Goal: Check status: Check status

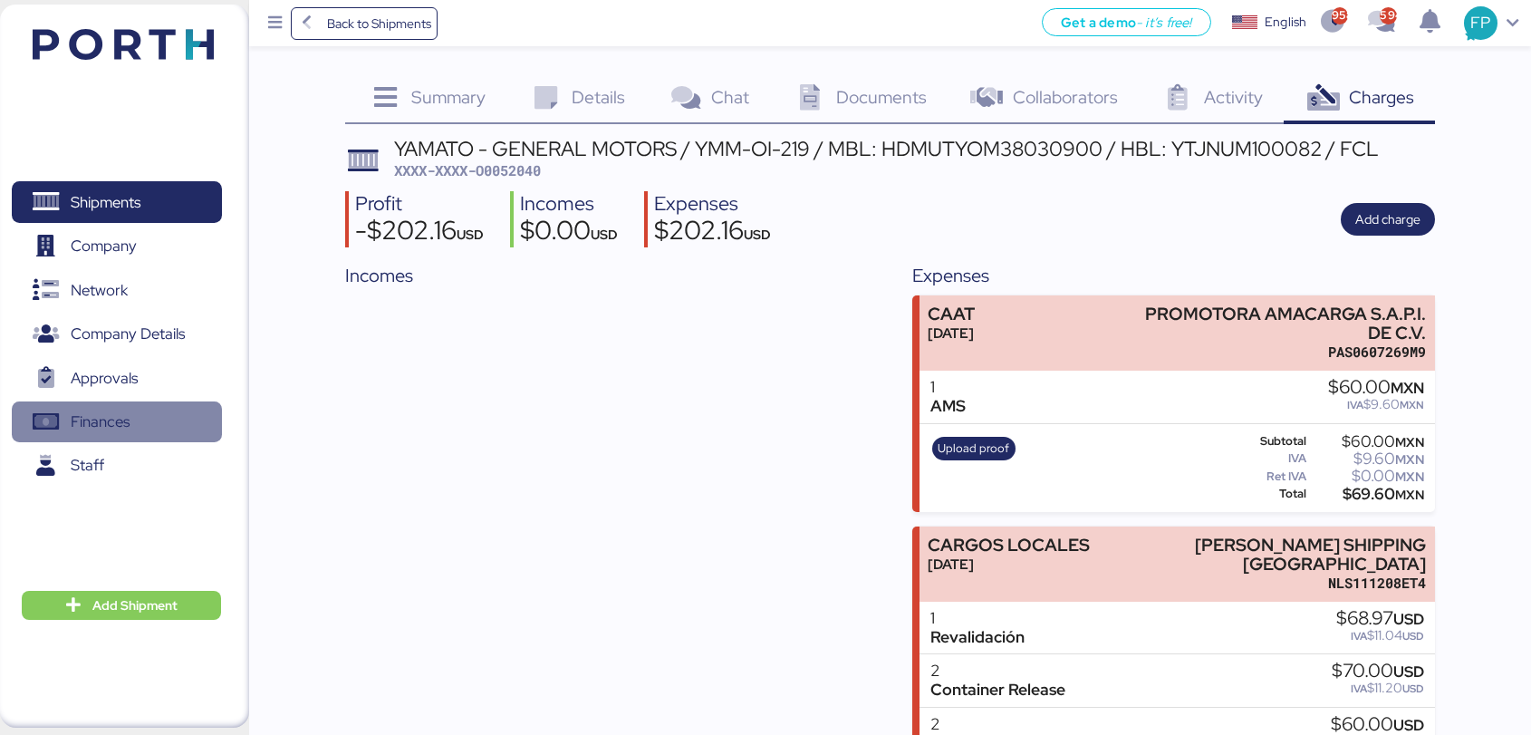
scroll to position [114, 0]
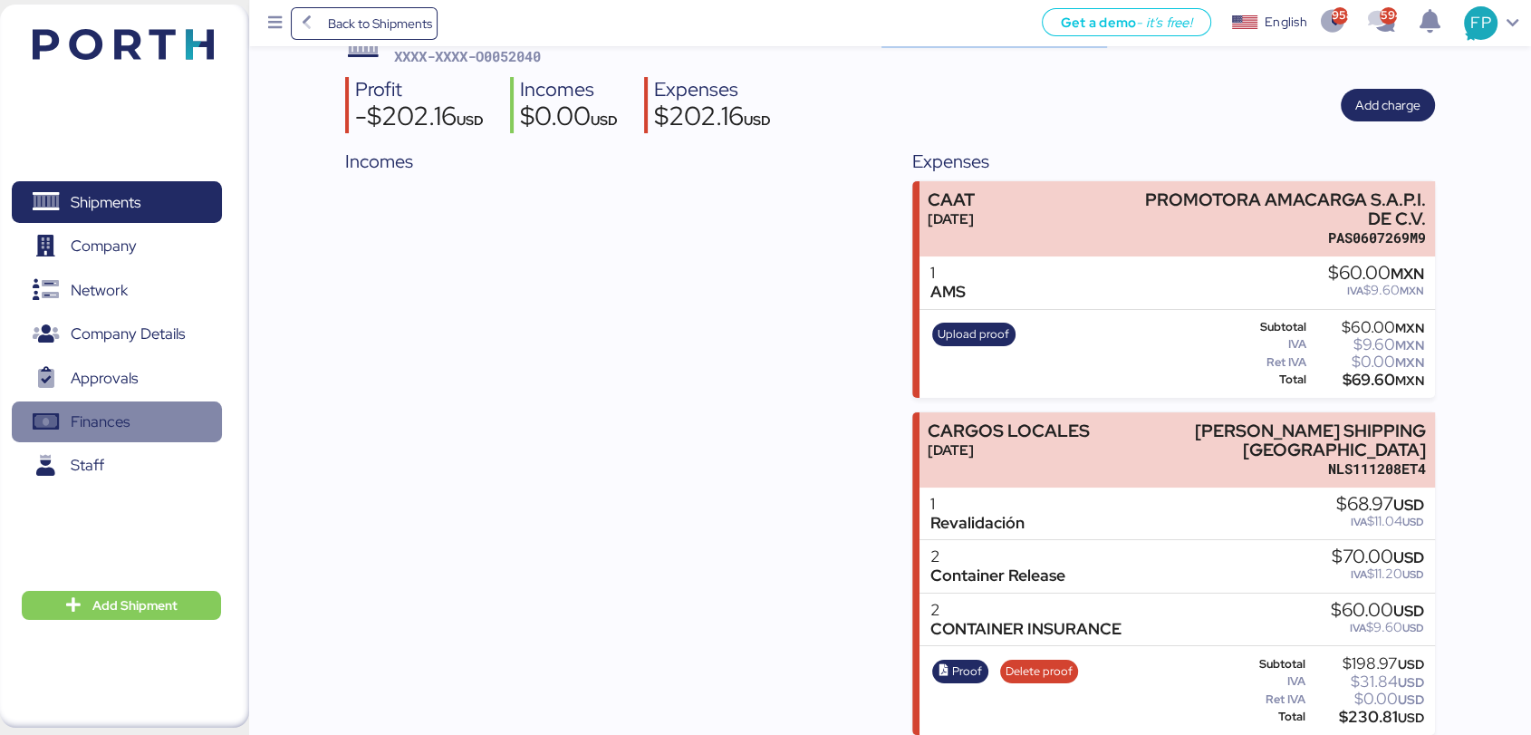
click at [145, 428] on span "Finances" at bounding box center [116, 422] width 195 height 26
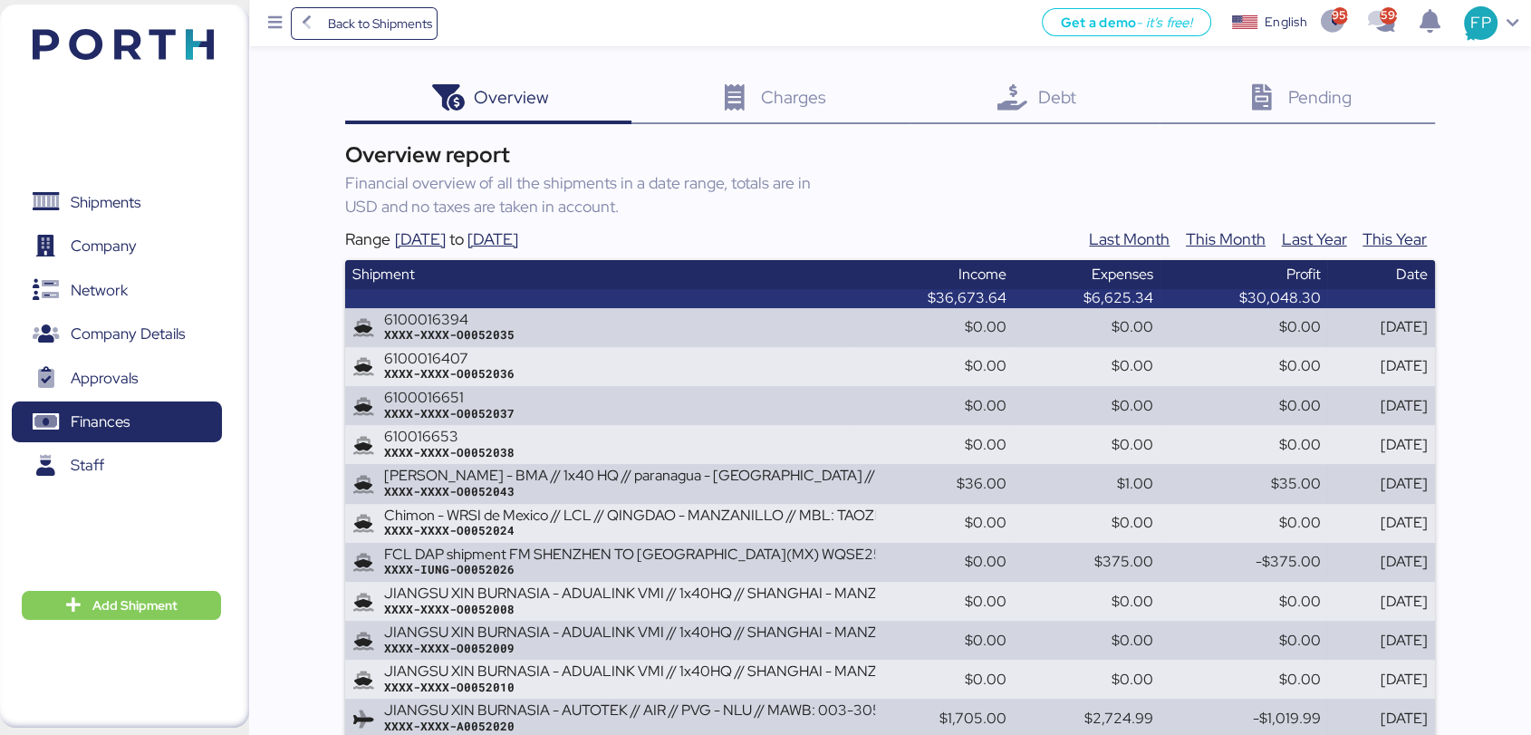
click at [1036, 82] on div "Debt 0" at bounding box center [1034, 99] width 250 height 49
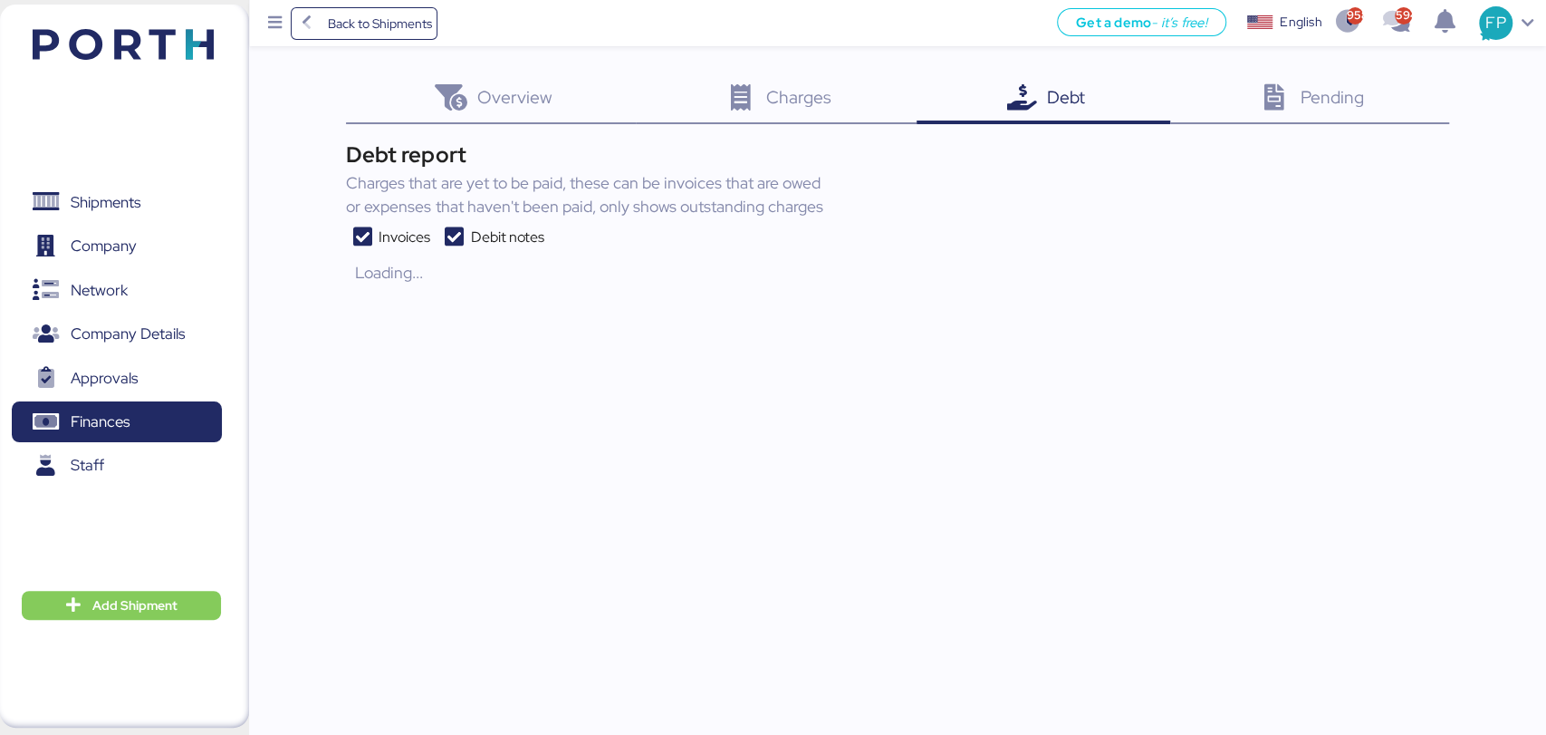
click at [446, 235] on icon at bounding box center [453, 237] width 33 height 22
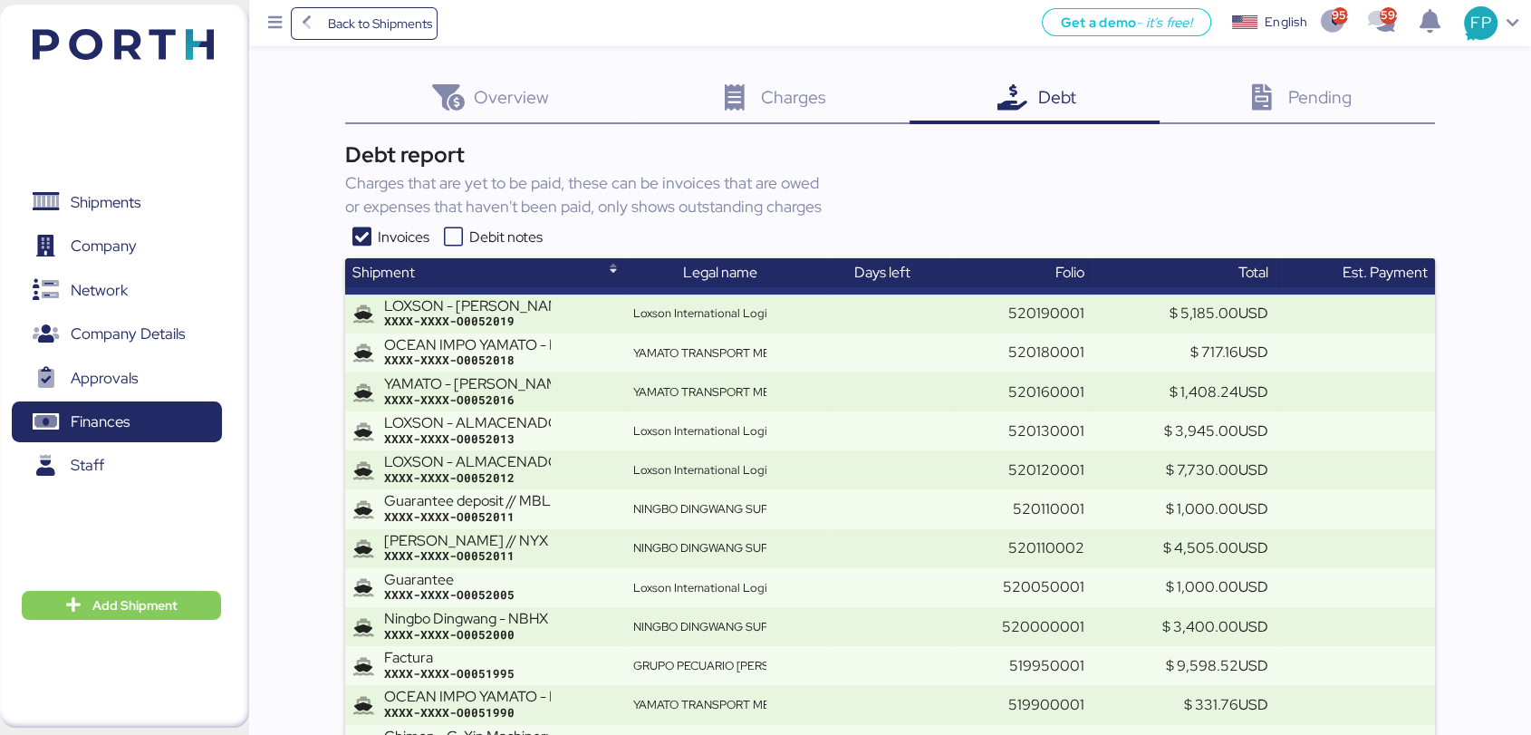
click at [461, 228] on icon at bounding box center [453, 237] width 33 height 22
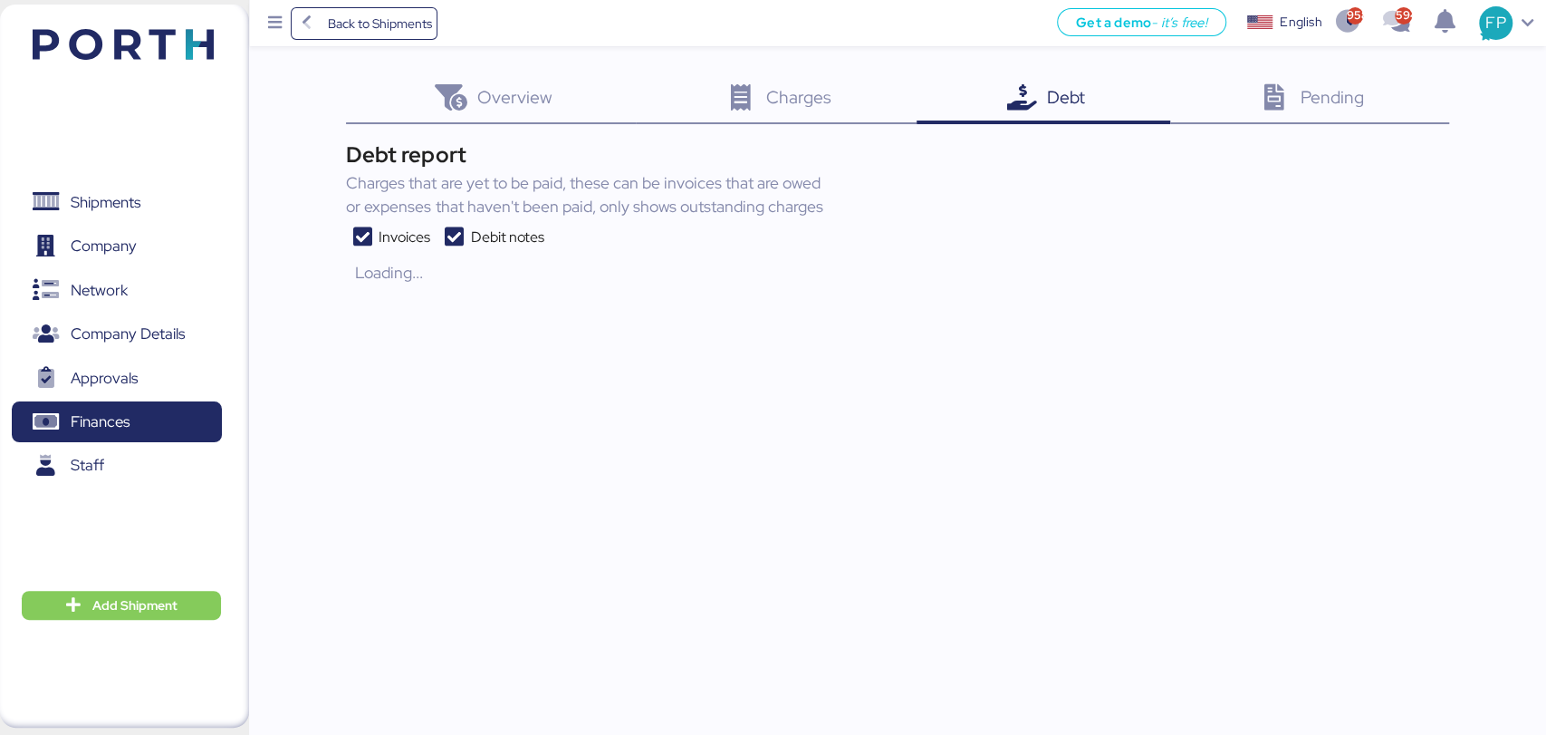
click at [370, 232] on icon at bounding box center [362, 237] width 33 height 22
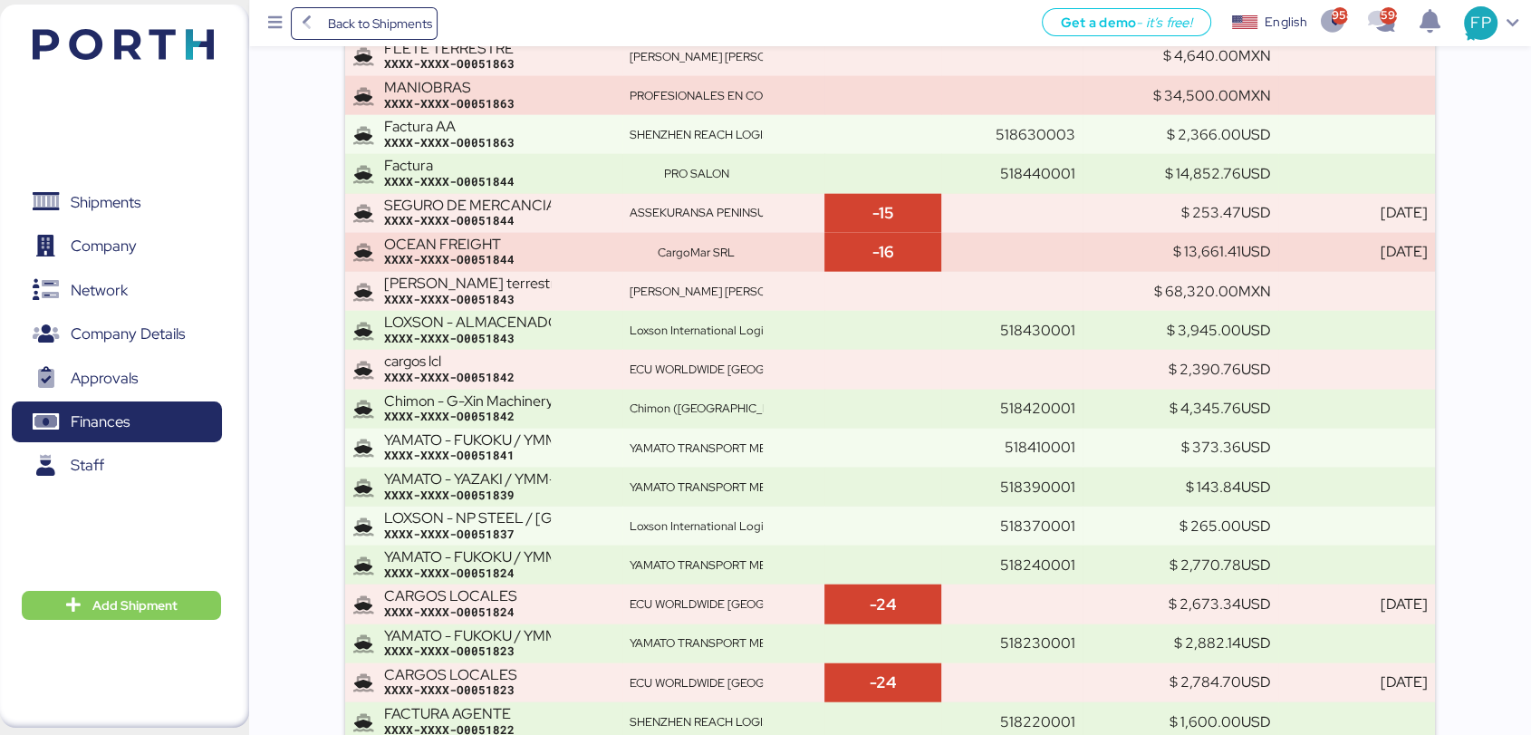
scroll to position [8395, 0]
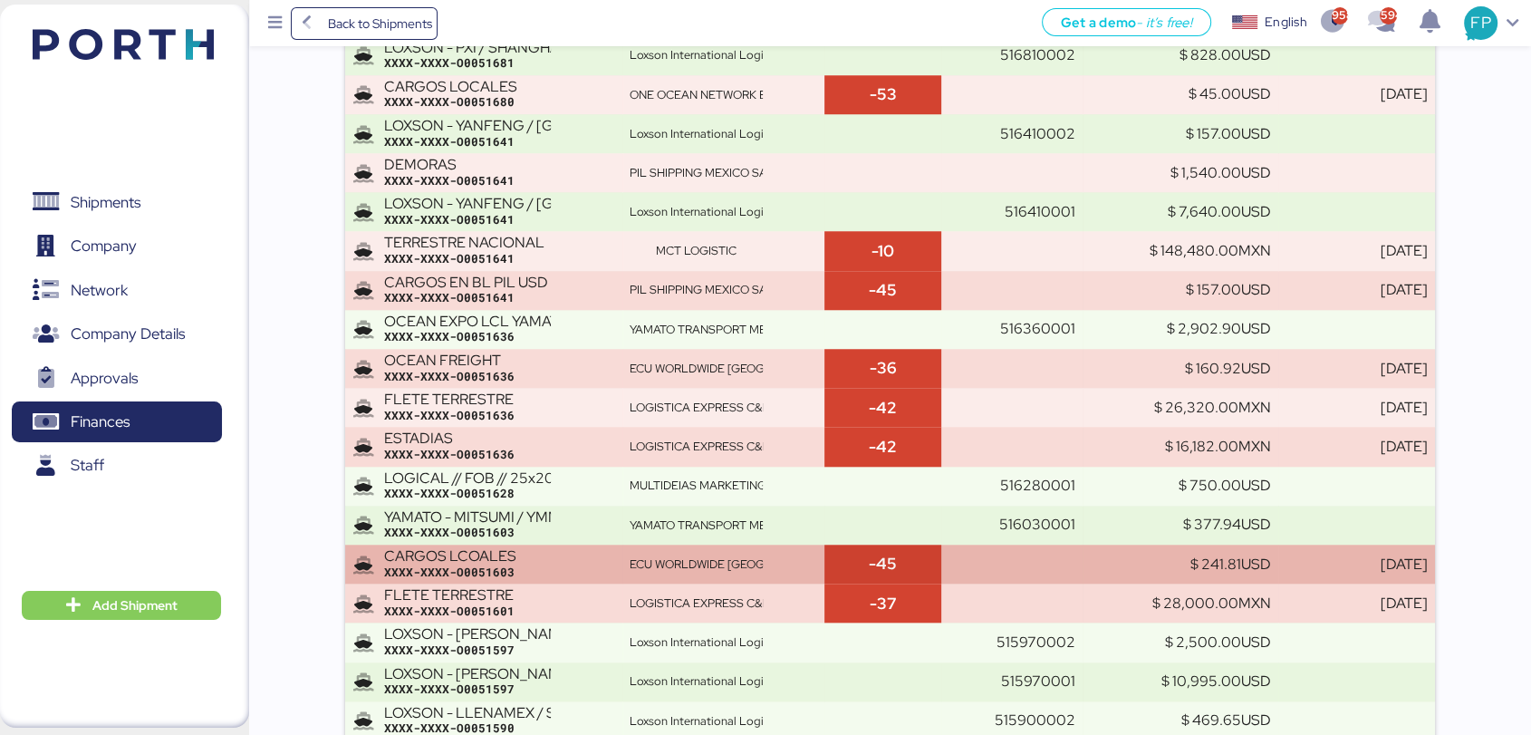
click at [763, 563] on div "ECU WORLDWIDE [GEOGRAPHIC_DATA], SA DE CV" at bounding box center [696, 564] width 133 height 16
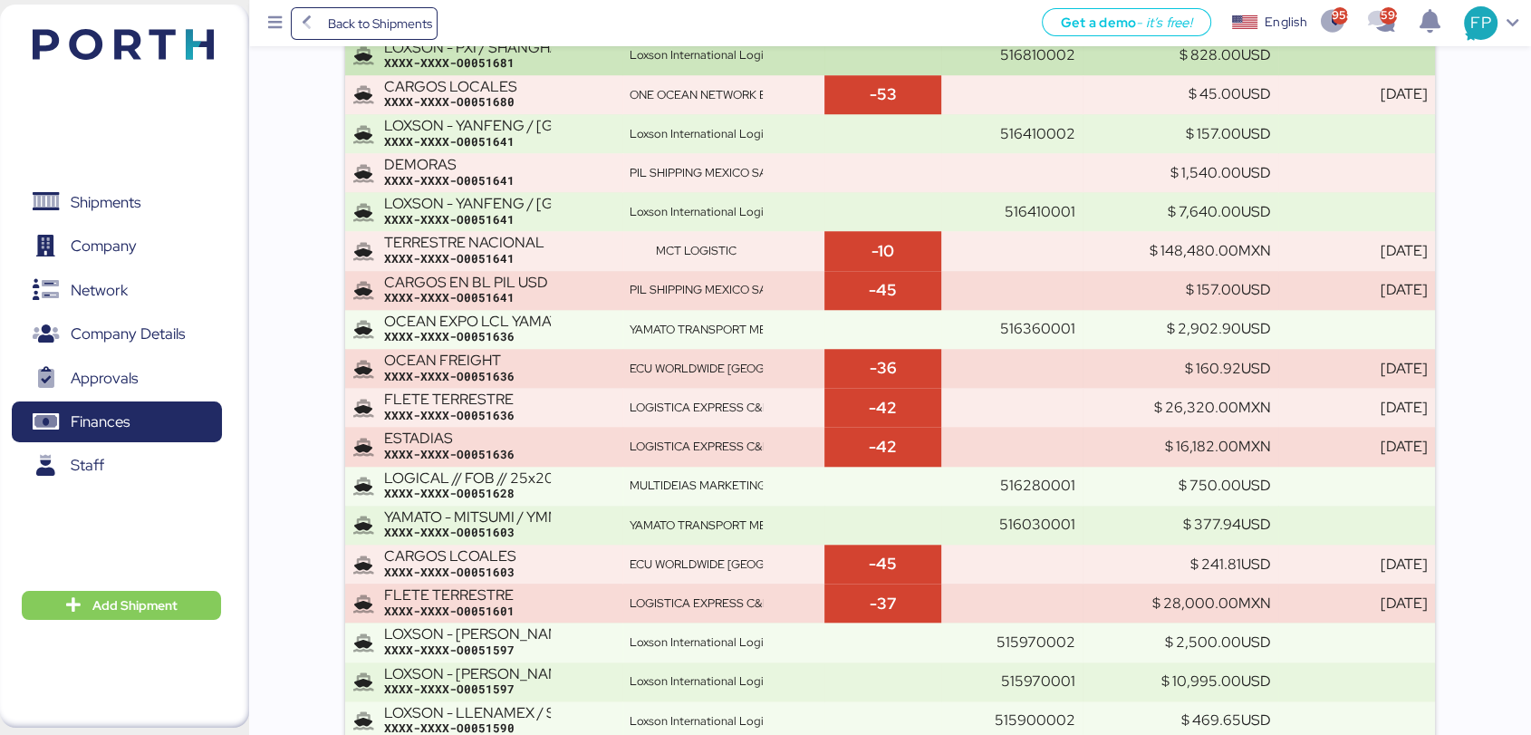
scroll to position [10233, 0]
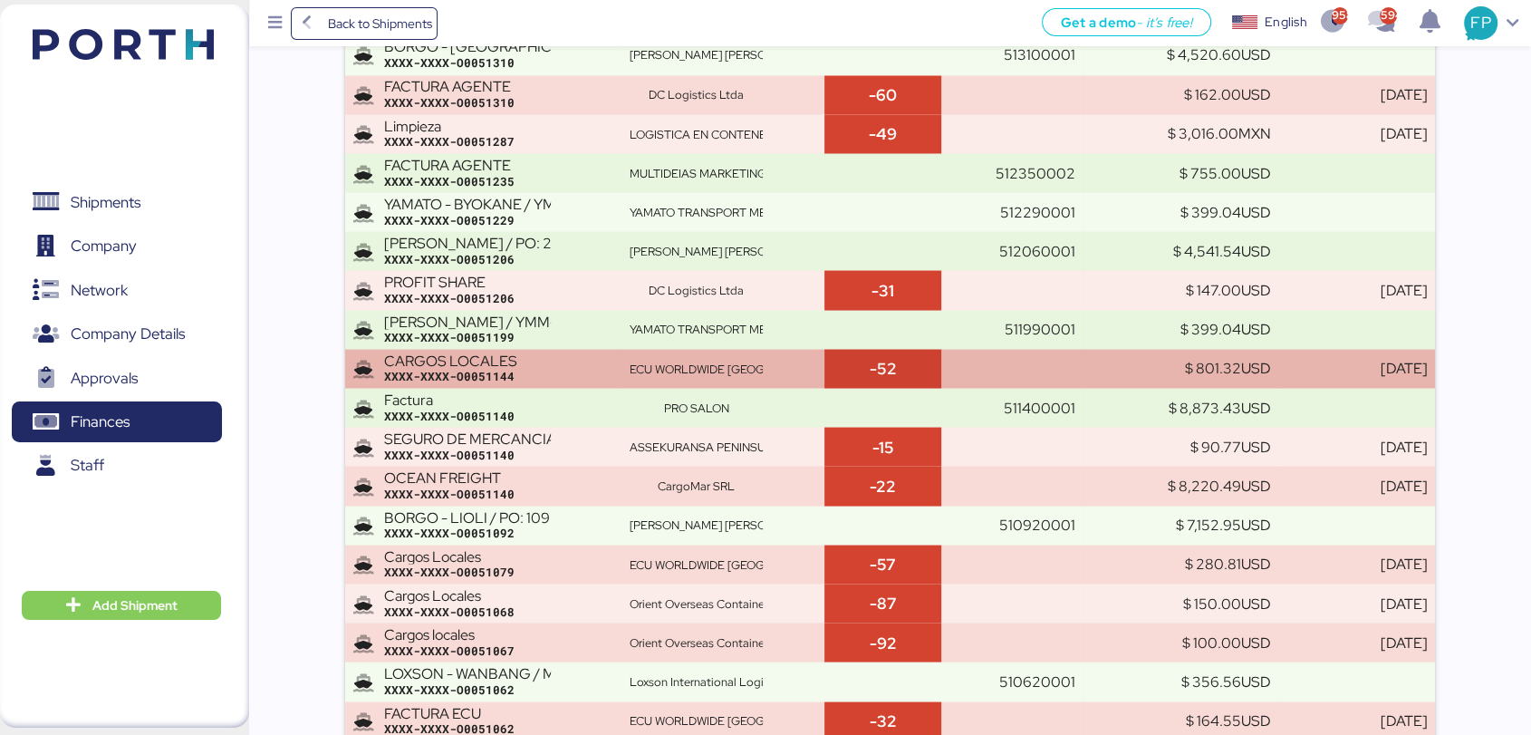
click at [793, 354] on td "ECU WORLDWIDE [GEOGRAPHIC_DATA], SA DE CV" at bounding box center [723, 368] width 202 height 39
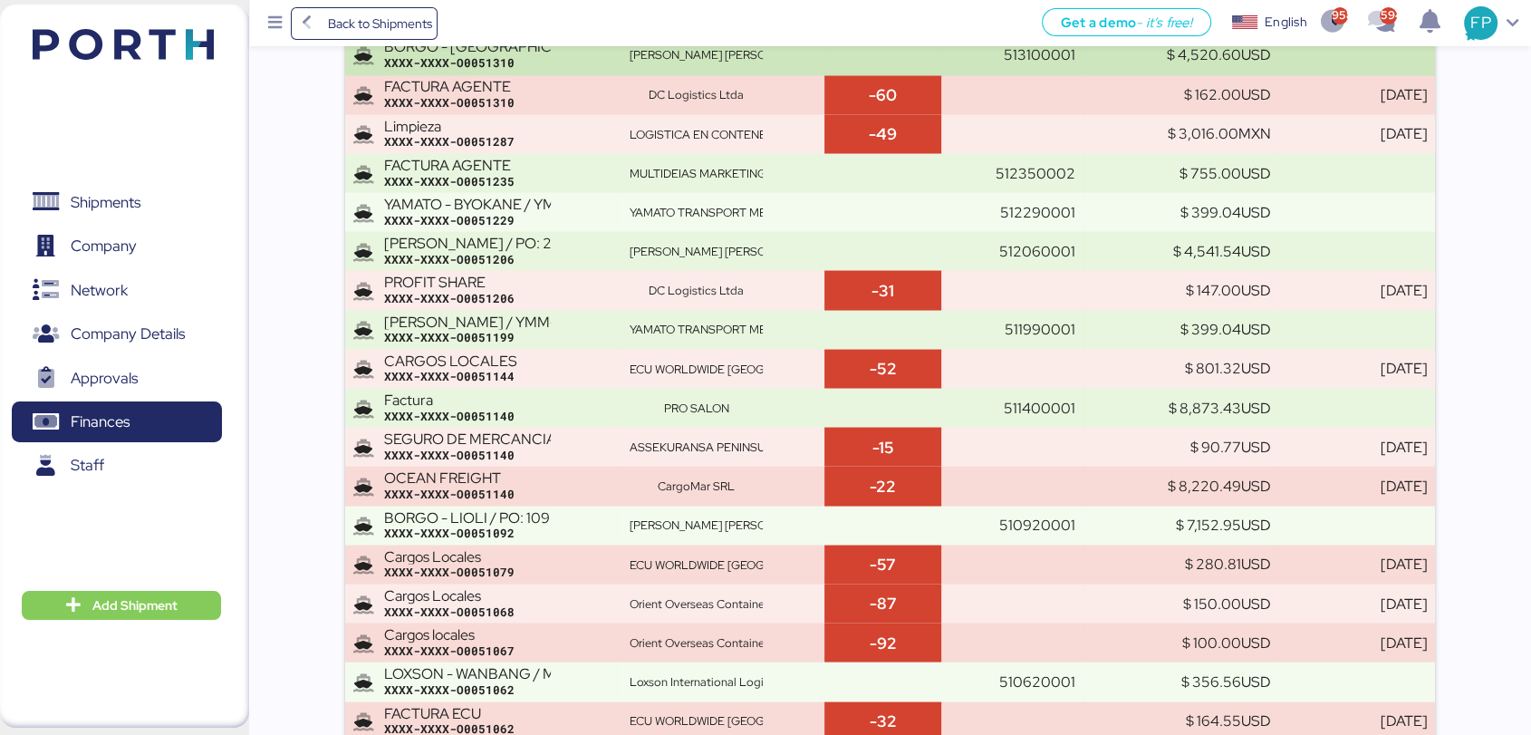
scroll to position [12111, 0]
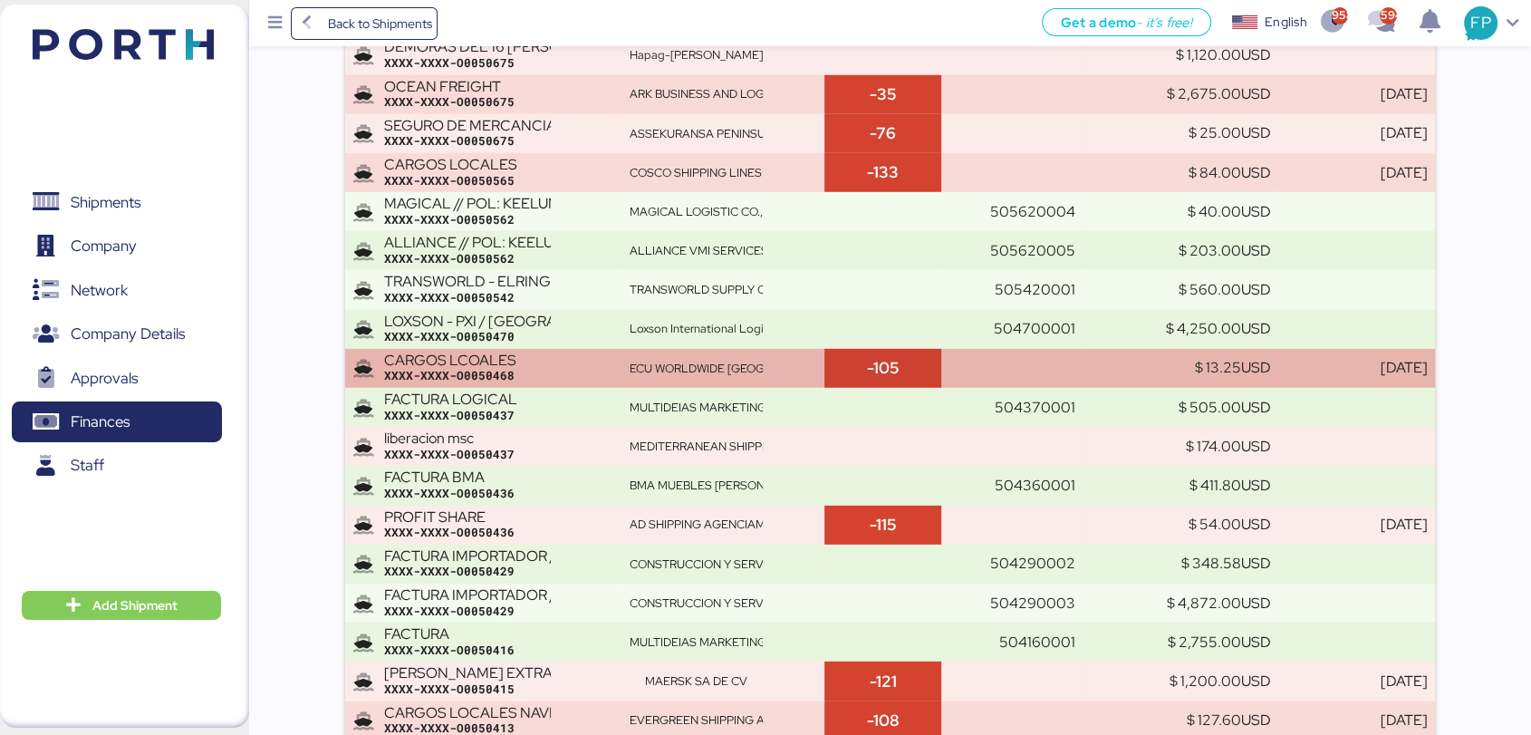
click at [802, 361] on div "ECU WORLDWIDE [GEOGRAPHIC_DATA], SA DE CV" at bounding box center [723, 369] width 187 height 16
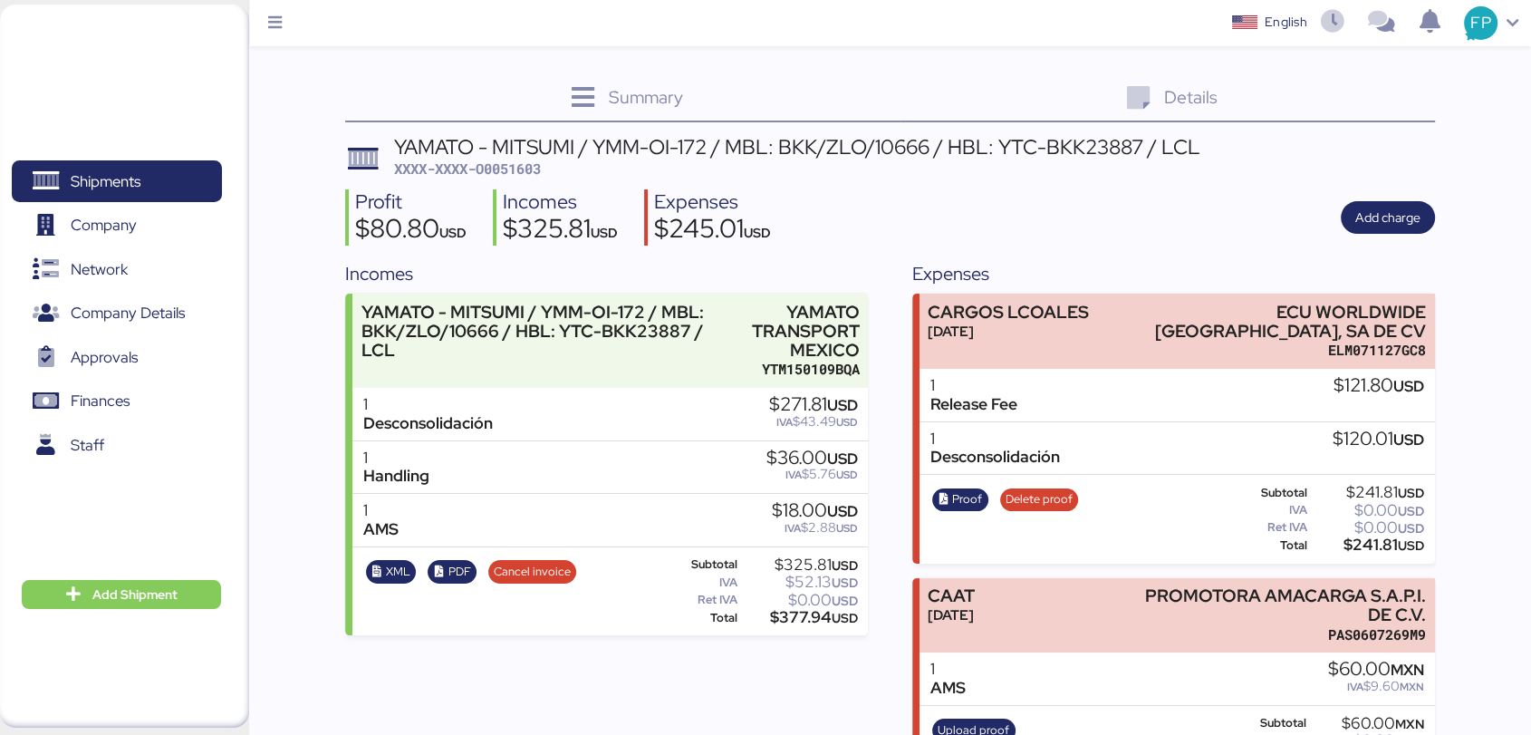
click at [514, 168] on span "XXXX-XXXX-O0051603" at bounding box center [467, 168] width 147 height 18
copy span "O0051603"
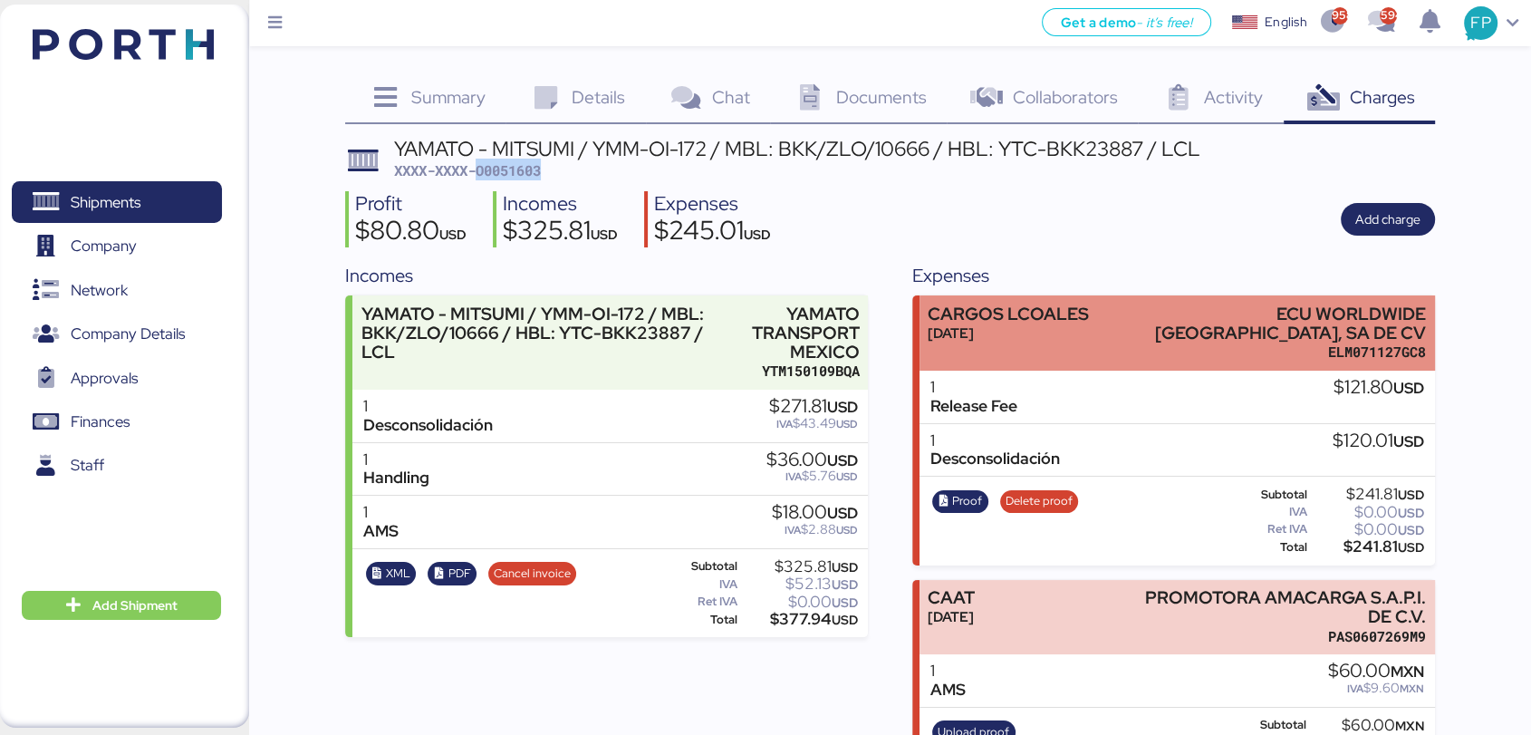
scroll to position [80, 0]
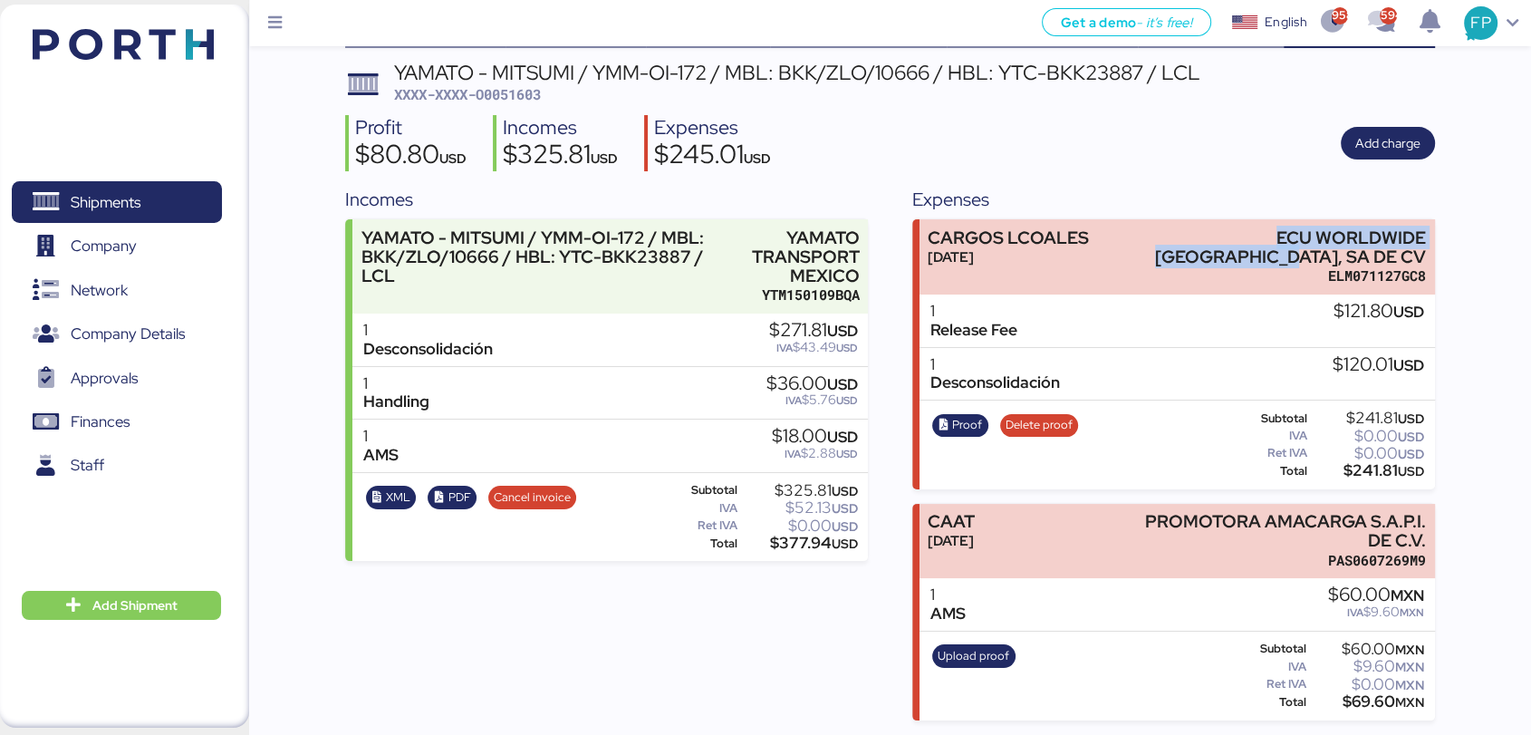
drag, startPoint x: 1142, startPoint y: 224, endPoint x: 1454, endPoint y: 224, distance: 311.6
click at [1454, 224] on div "Summary 0 Details 0 Chat 0 Documents 0 Collaborators 0 Activity 0 Charges 0 YAM…" at bounding box center [765, 322] width 1531 height 796
copy div "ECU WORLDWIDE MEXICO, SA DE"
click at [1362, 466] on div "$241.81 USD" at bounding box center [1367, 471] width 113 height 14
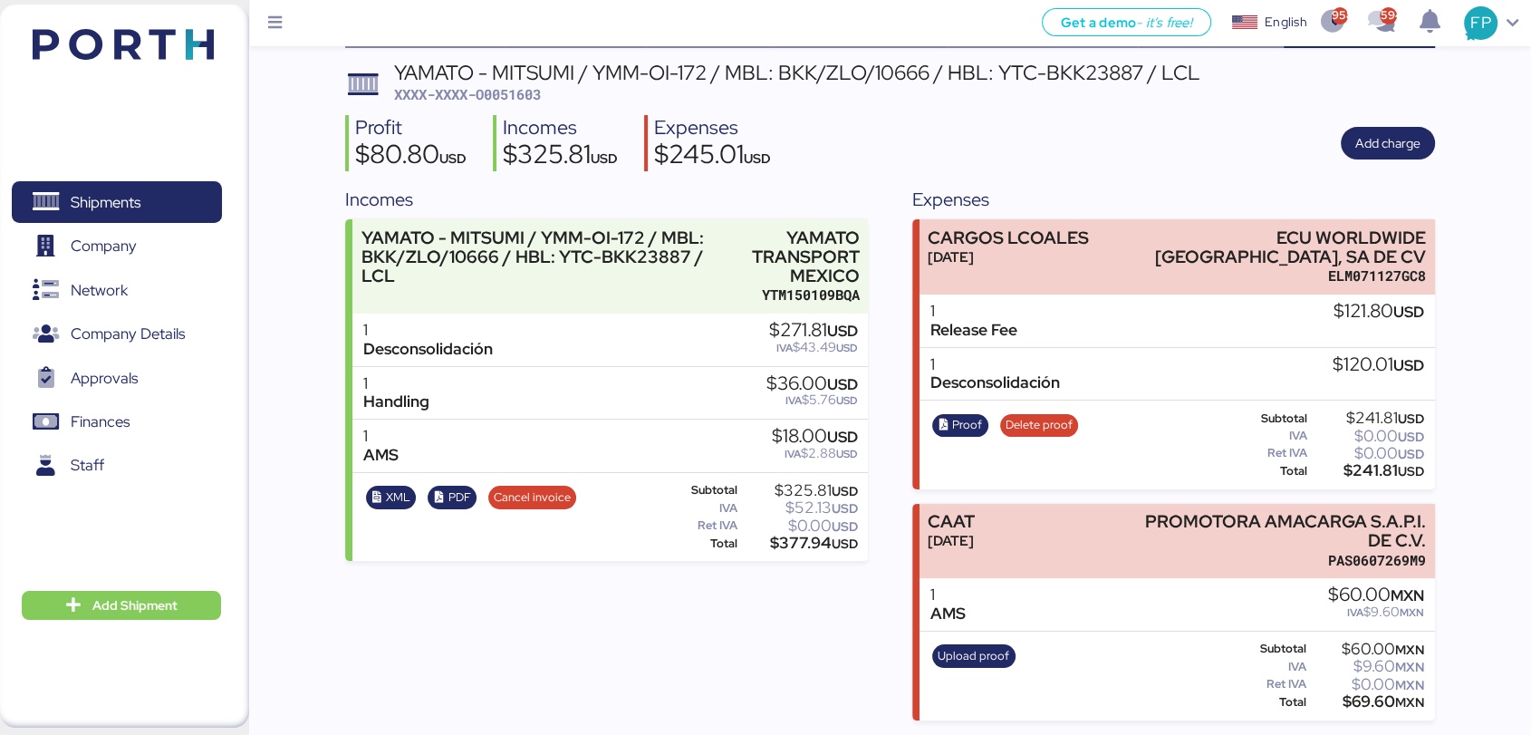
click at [1375, 464] on div "$241.81 USD" at bounding box center [1367, 471] width 113 height 14
click at [1376, 464] on div "$241.81 USD" at bounding box center [1367, 471] width 113 height 14
copy div "241.81"
click at [943, 421] on icon "button" at bounding box center [943, 425] width 12 height 12
click at [177, 197] on span "Shipments" at bounding box center [116, 202] width 195 height 26
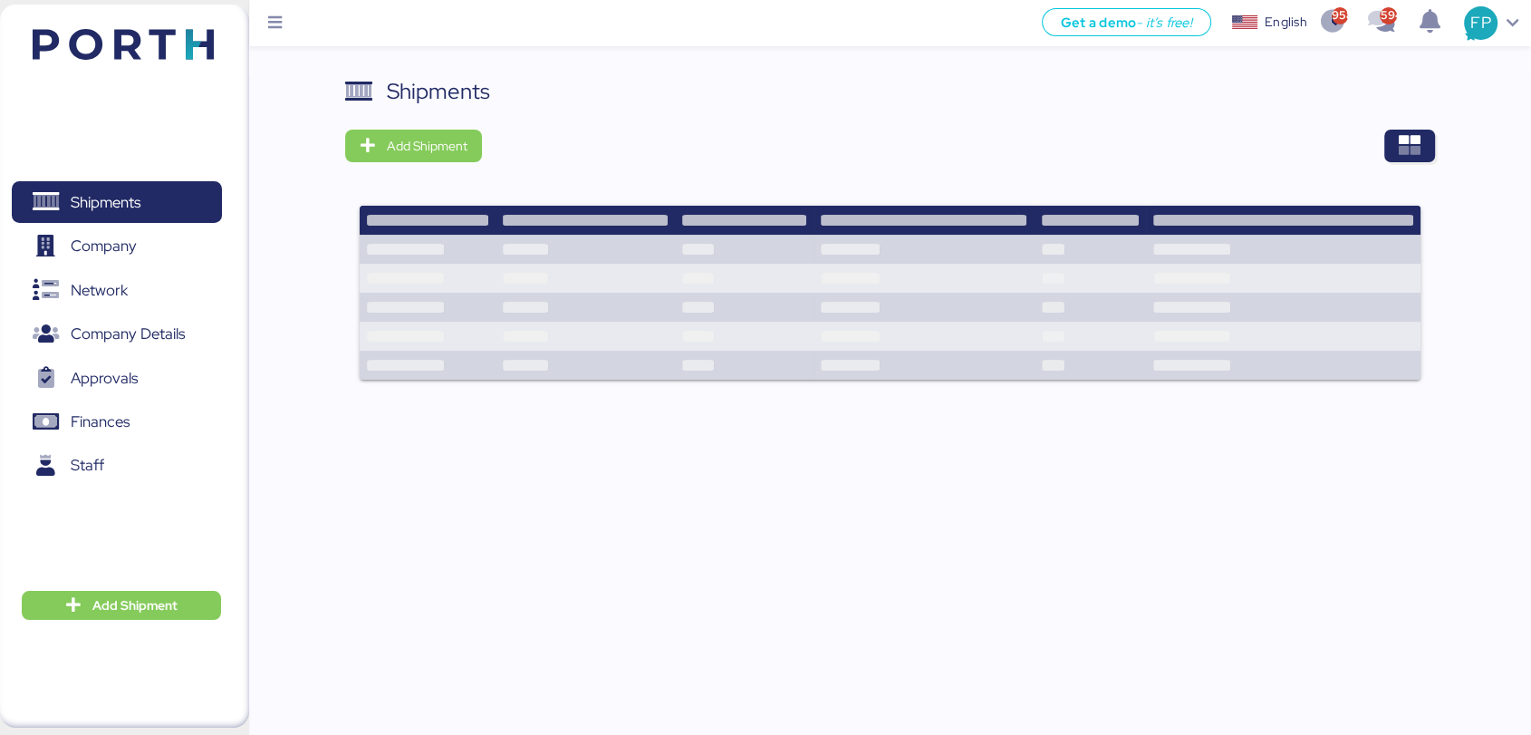
click at [1377, 161] on div at bounding box center [965, 146] width 940 height 33
click at [1395, 159] on span "button" at bounding box center [1409, 146] width 51 height 33
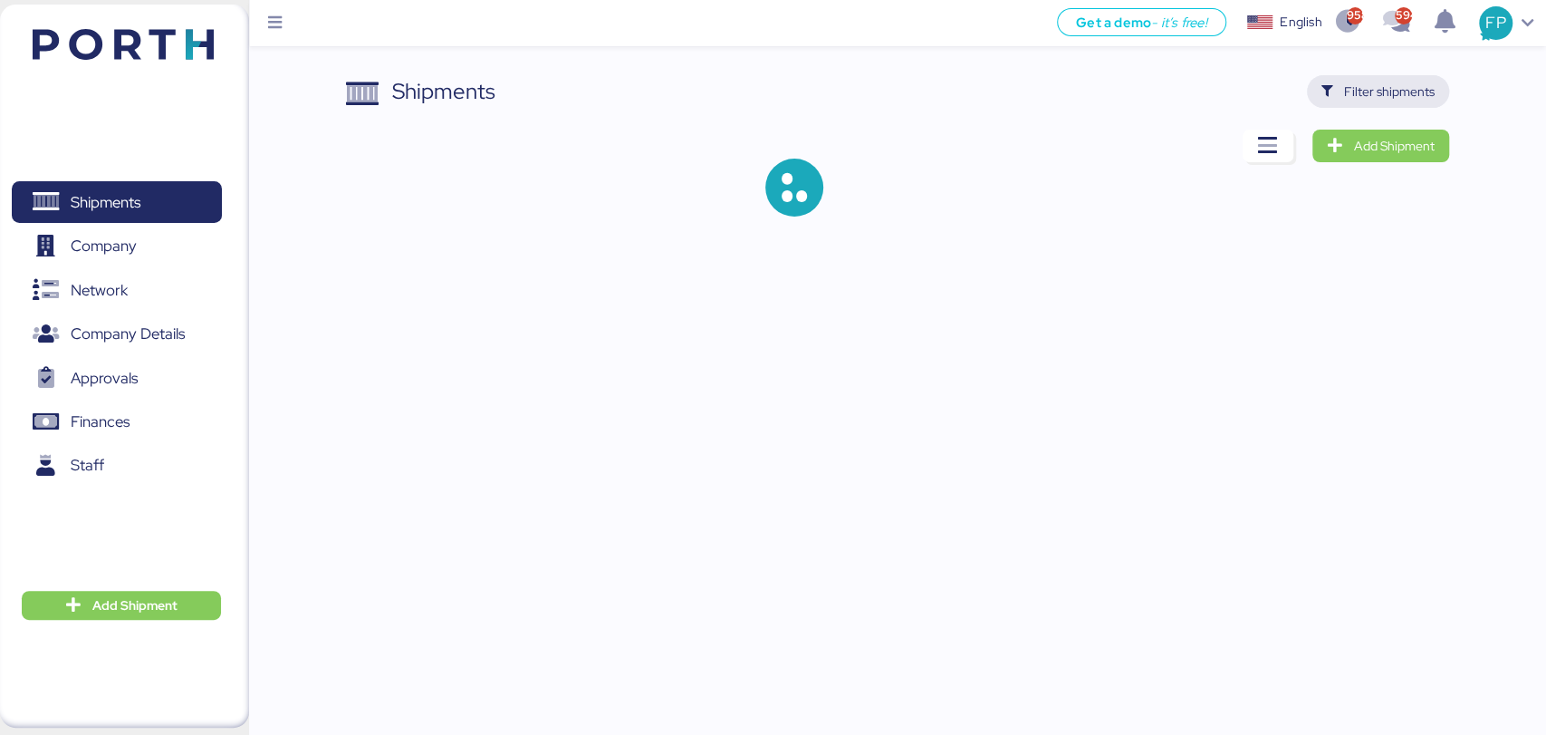
click at [1395, 92] on span "Filter shipments" at bounding box center [1389, 92] width 91 height 22
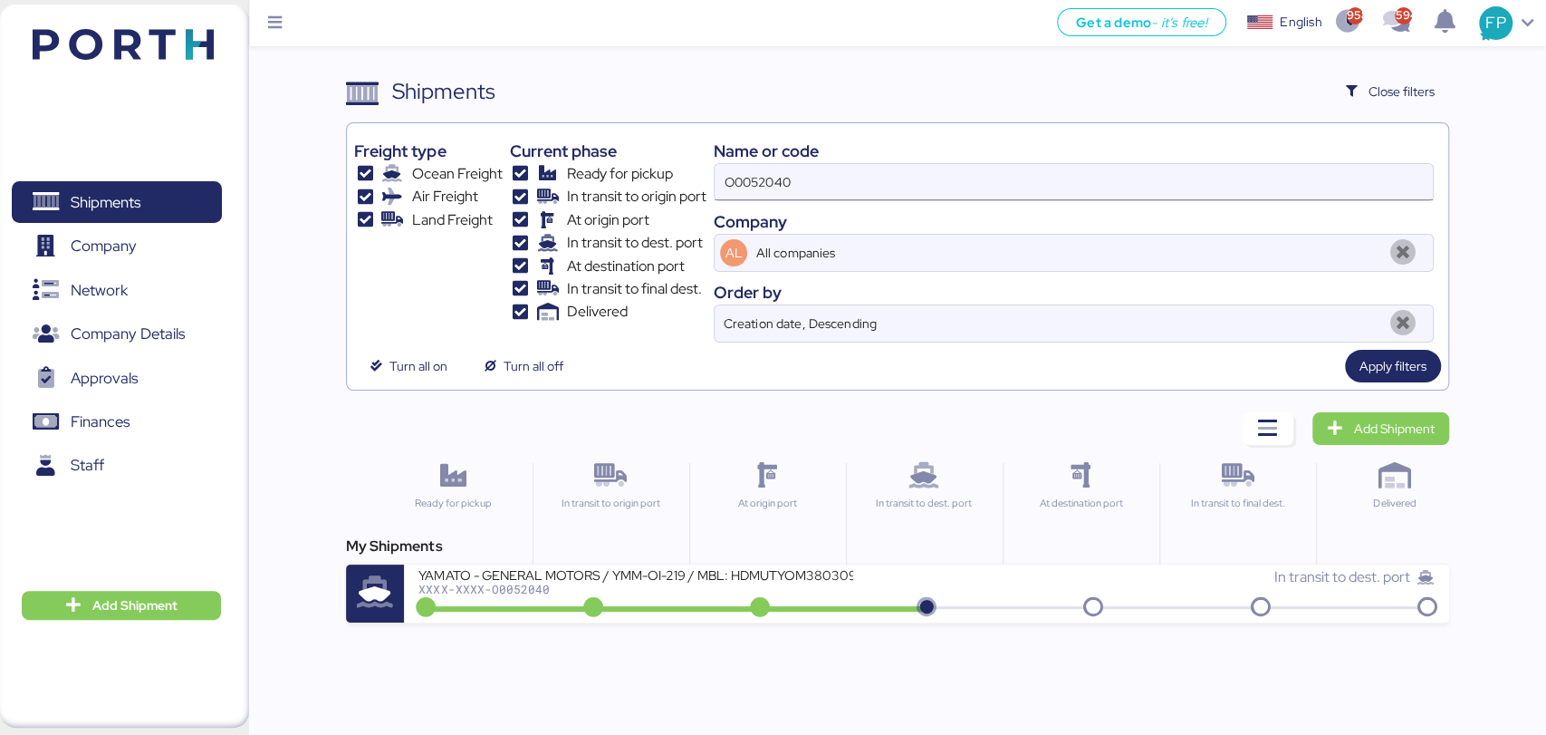
click at [735, 166] on input "O0052040" at bounding box center [1073, 182] width 717 height 36
paste input "1449"
type input "O0051449"
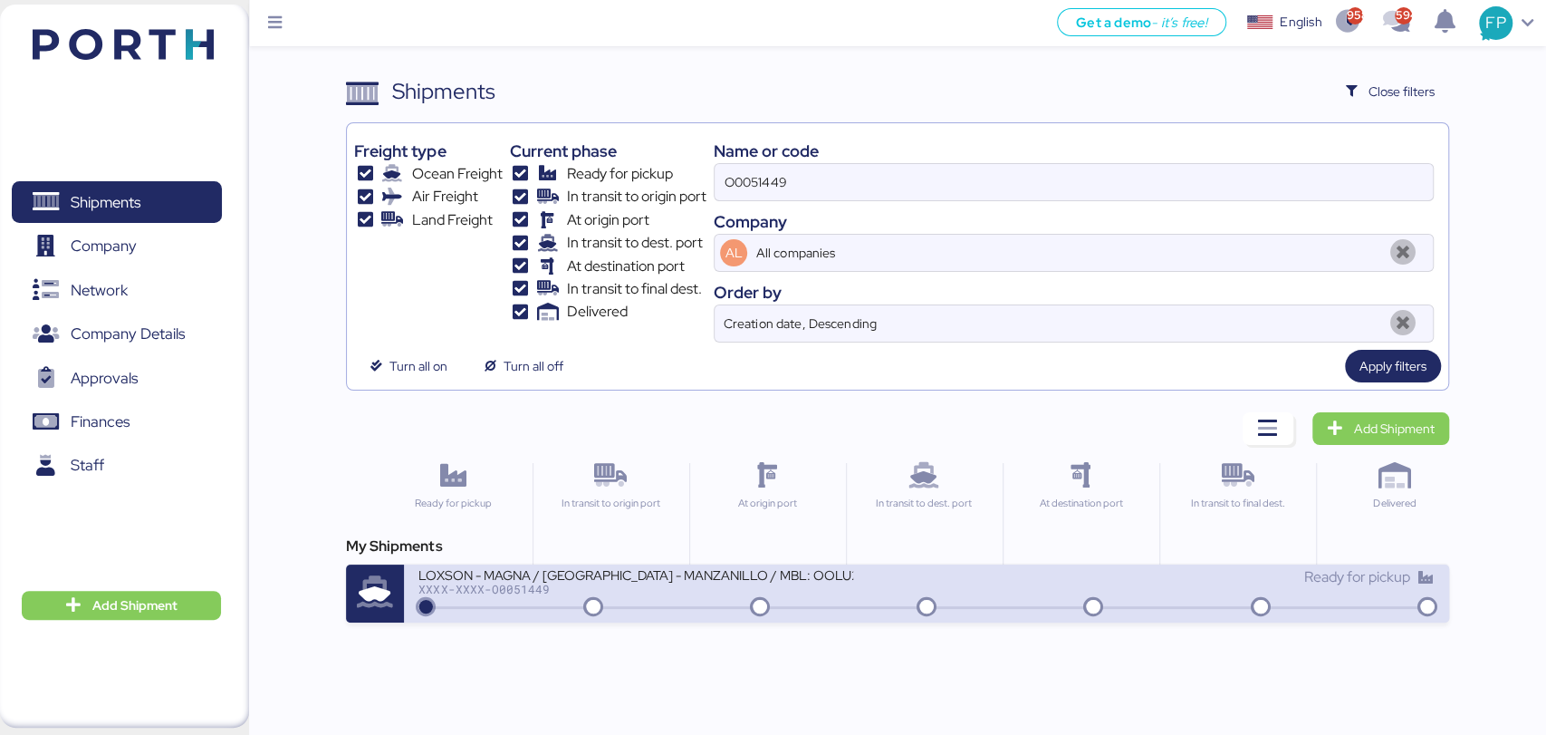
click at [688, 582] on div "XXXX-XXXX-O0051449" at bounding box center [635, 588] width 435 height 13
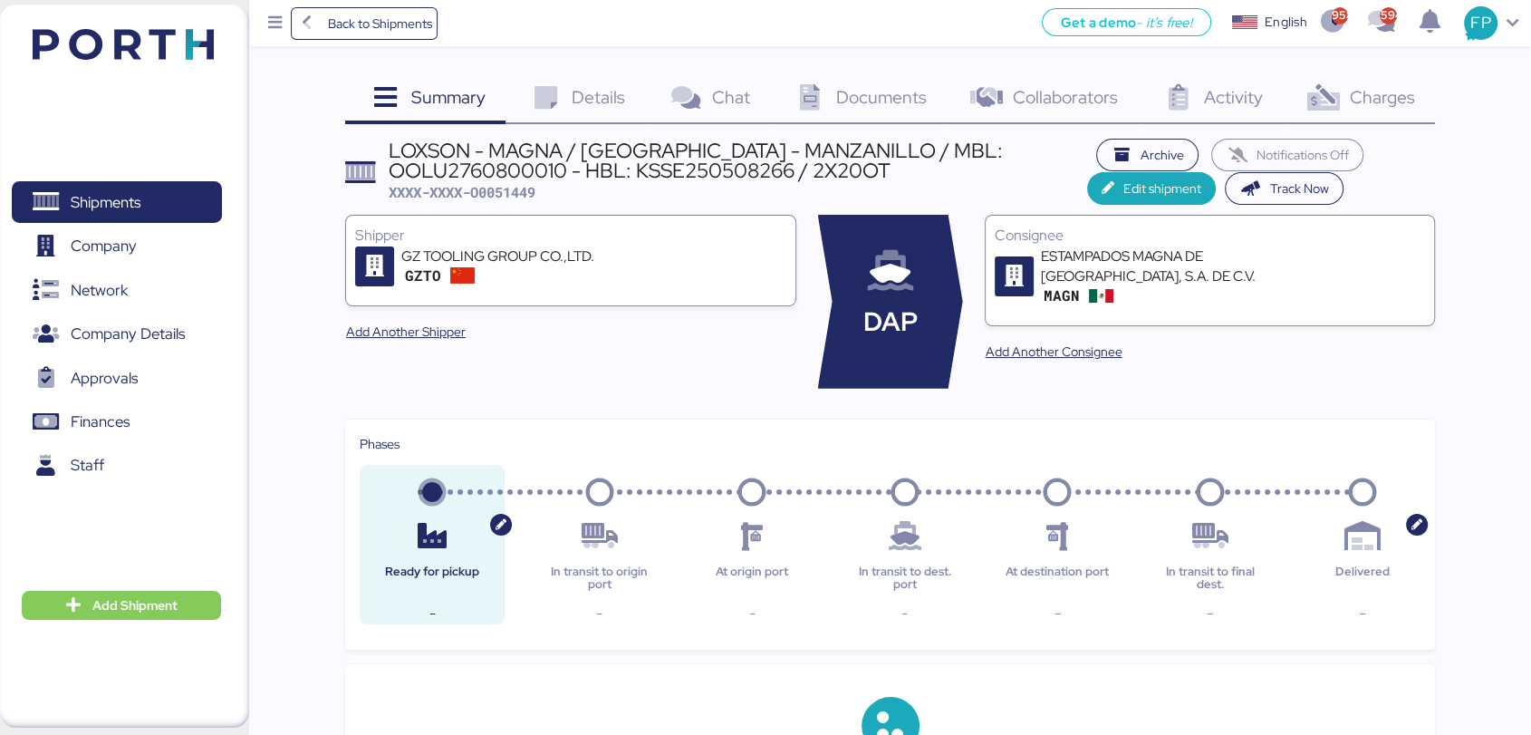
click at [1414, 98] on div "Charges 0" at bounding box center [1358, 99] width 151 height 49
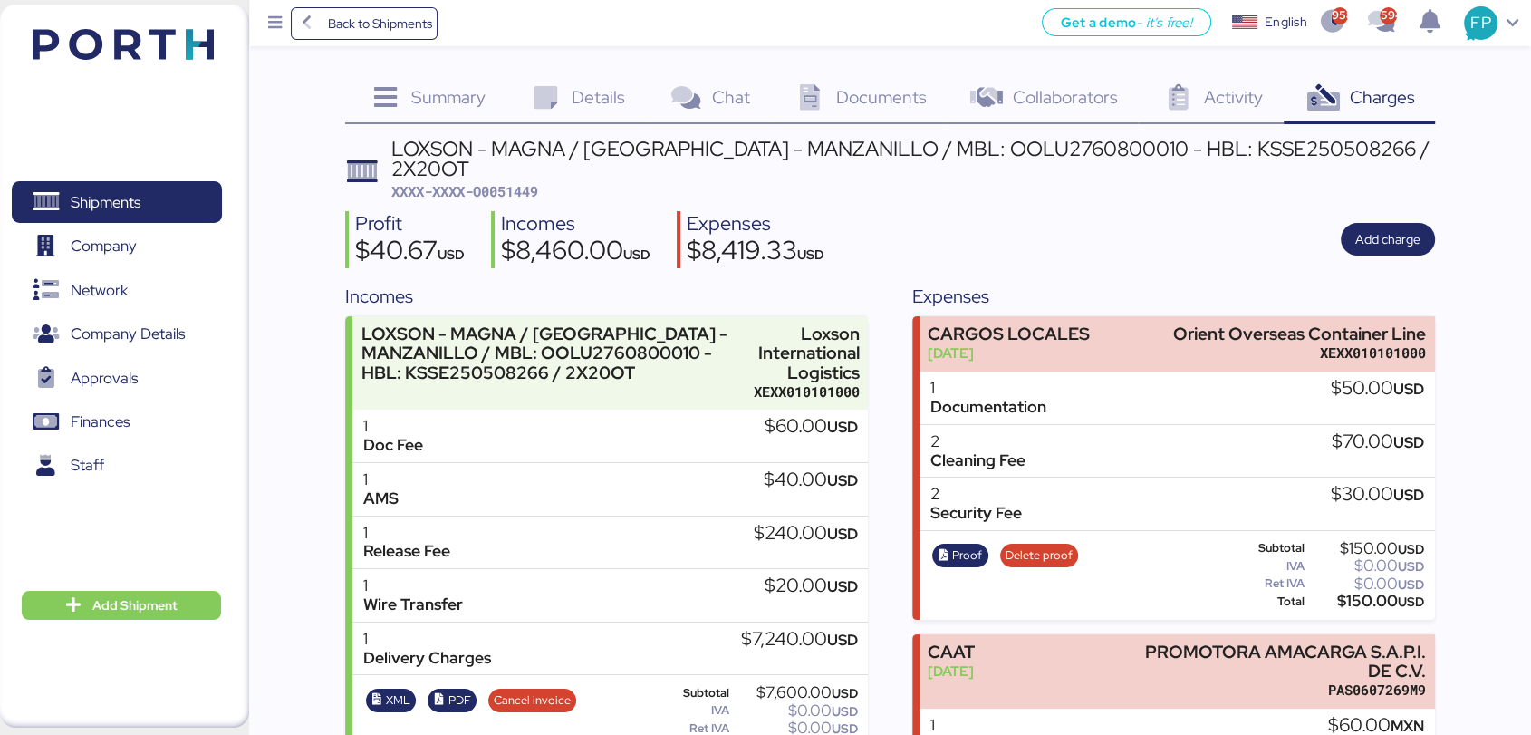
click at [536, 182] on span "XXXX-XXXX-O0051449" at bounding box center [464, 191] width 147 height 18
copy span "O0051449"
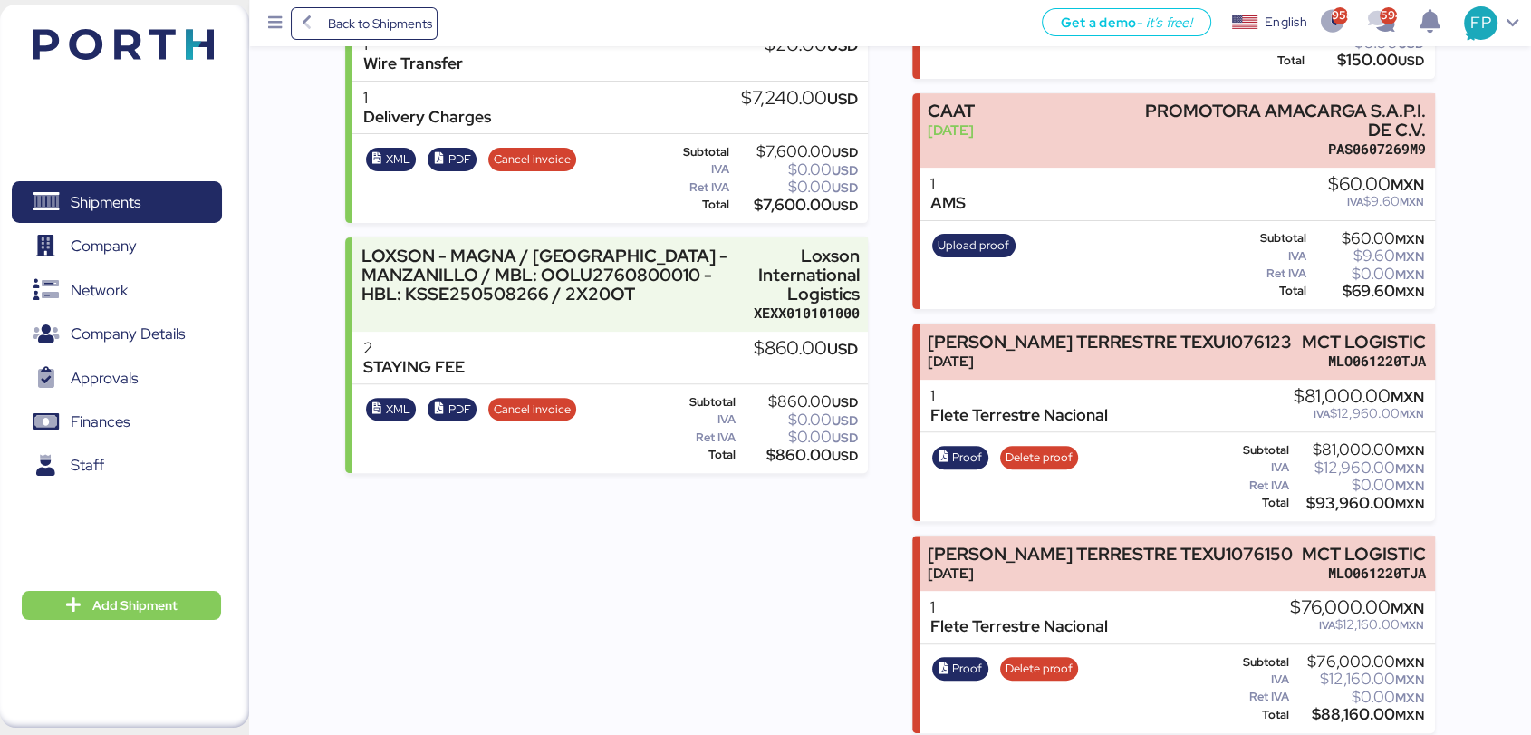
scroll to position [543, 0]
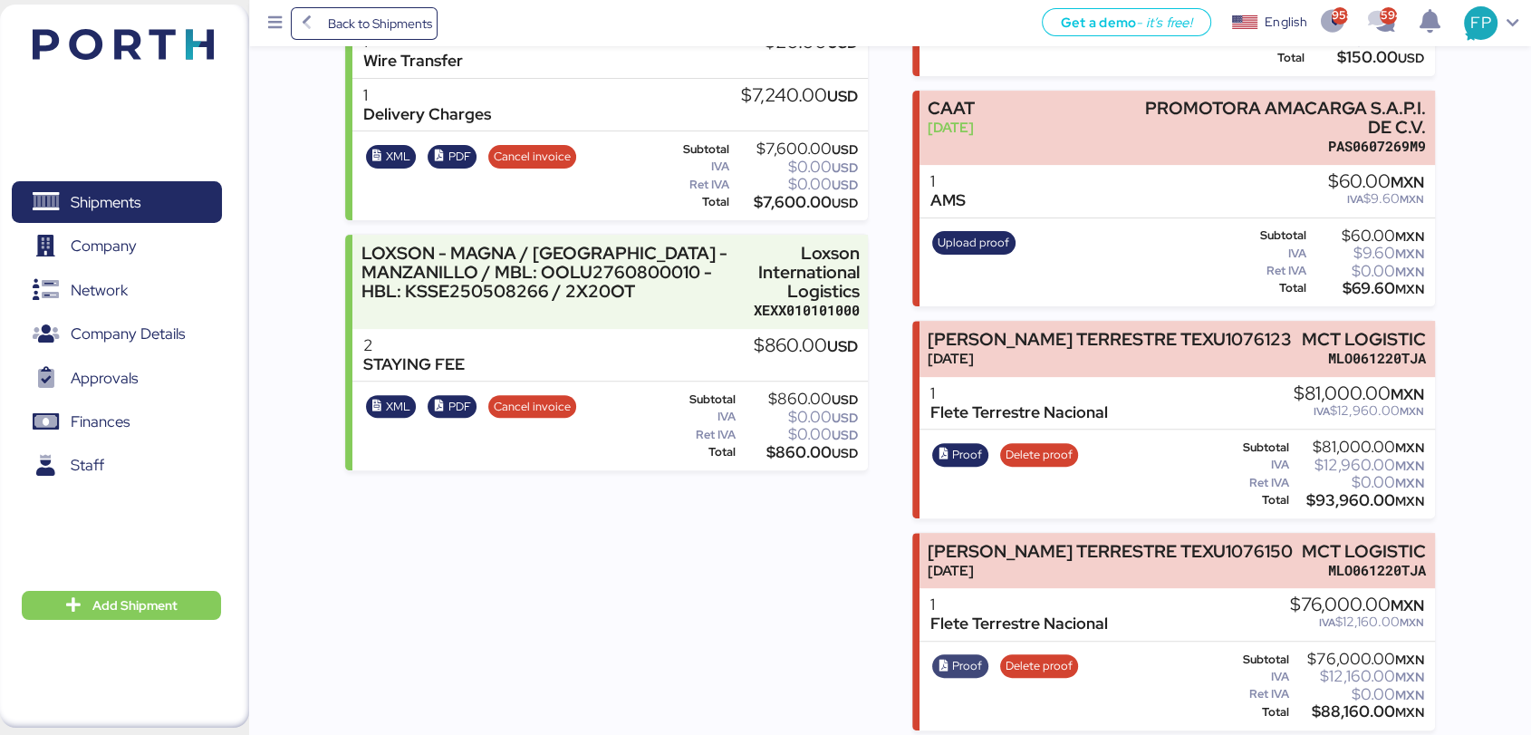
click at [948, 656] on span "Proof" at bounding box center [959, 666] width 44 height 20
click at [1323, 706] on div "$88,160.00 MXN" at bounding box center [1358, 712] width 131 height 14
copy div "88,160.00"
drag, startPoint x: 1293, startPoint y: 537, endPoint x: 1498, endPoint y: 524, distance: 206.1
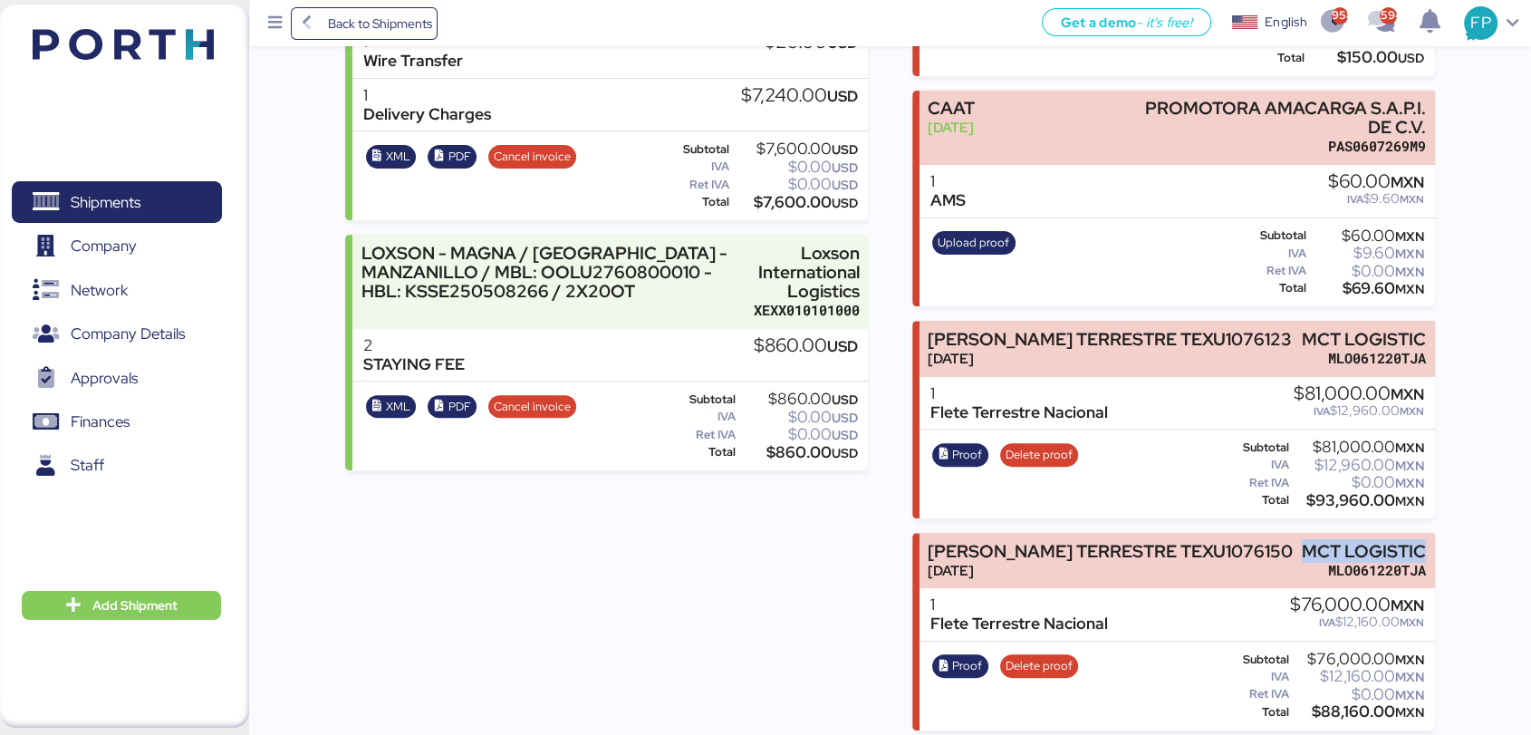
click at [1508, 533] on div "Summary 0 Details 0 Chat 0 Documents 0 Collaborators 0 Activity 0 Charges 0 LOX…" at bounding box center [765, 94] width 1531 height 1274
copy div "MCT LOGISTIC"
click at [1332, 705] on div "$88,160.00 MXN" at bounding box center [1358, 712] width 131 height 14
copy div "88,160.00"
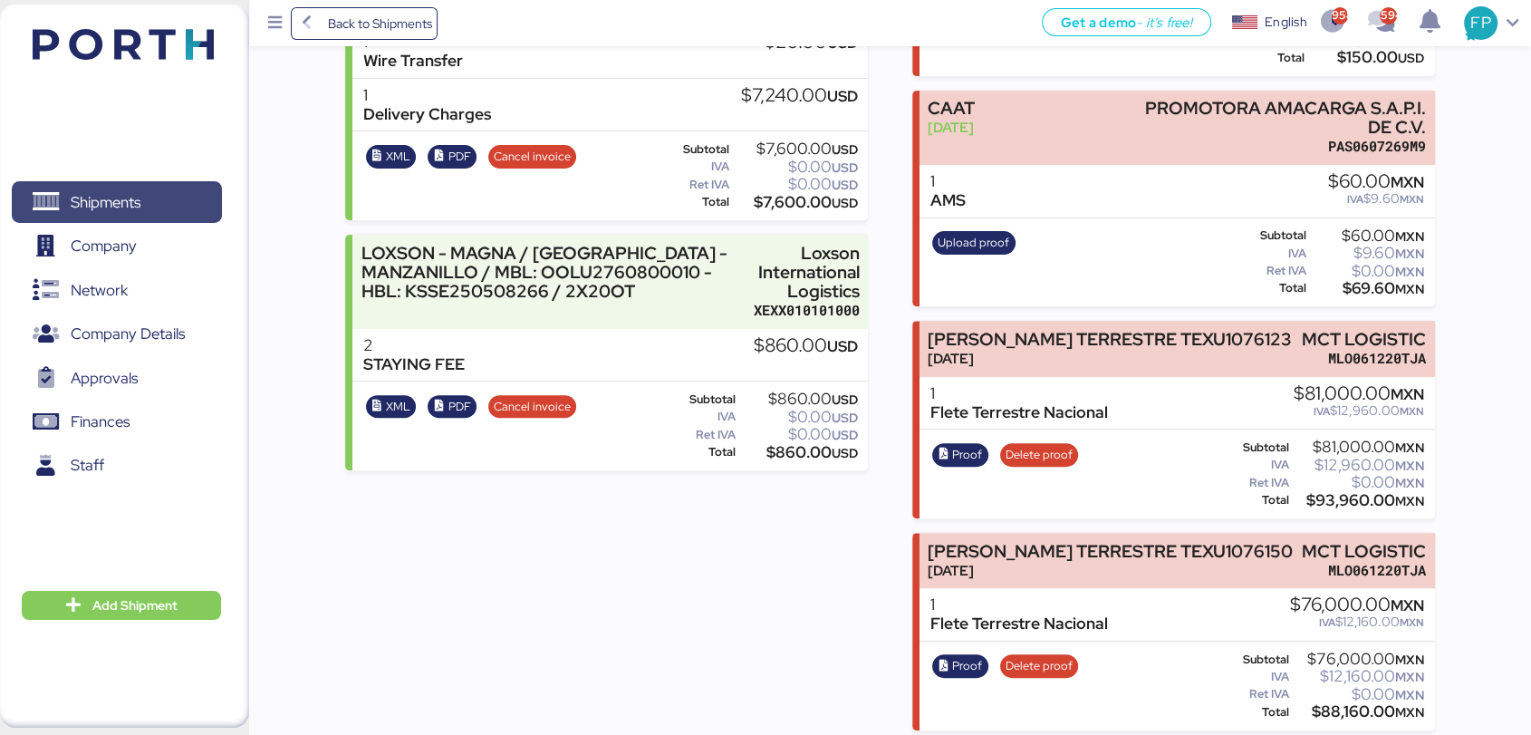
click at [119, 204] on span "Shipments" at bounding box center [106, 202] width 70 height 26
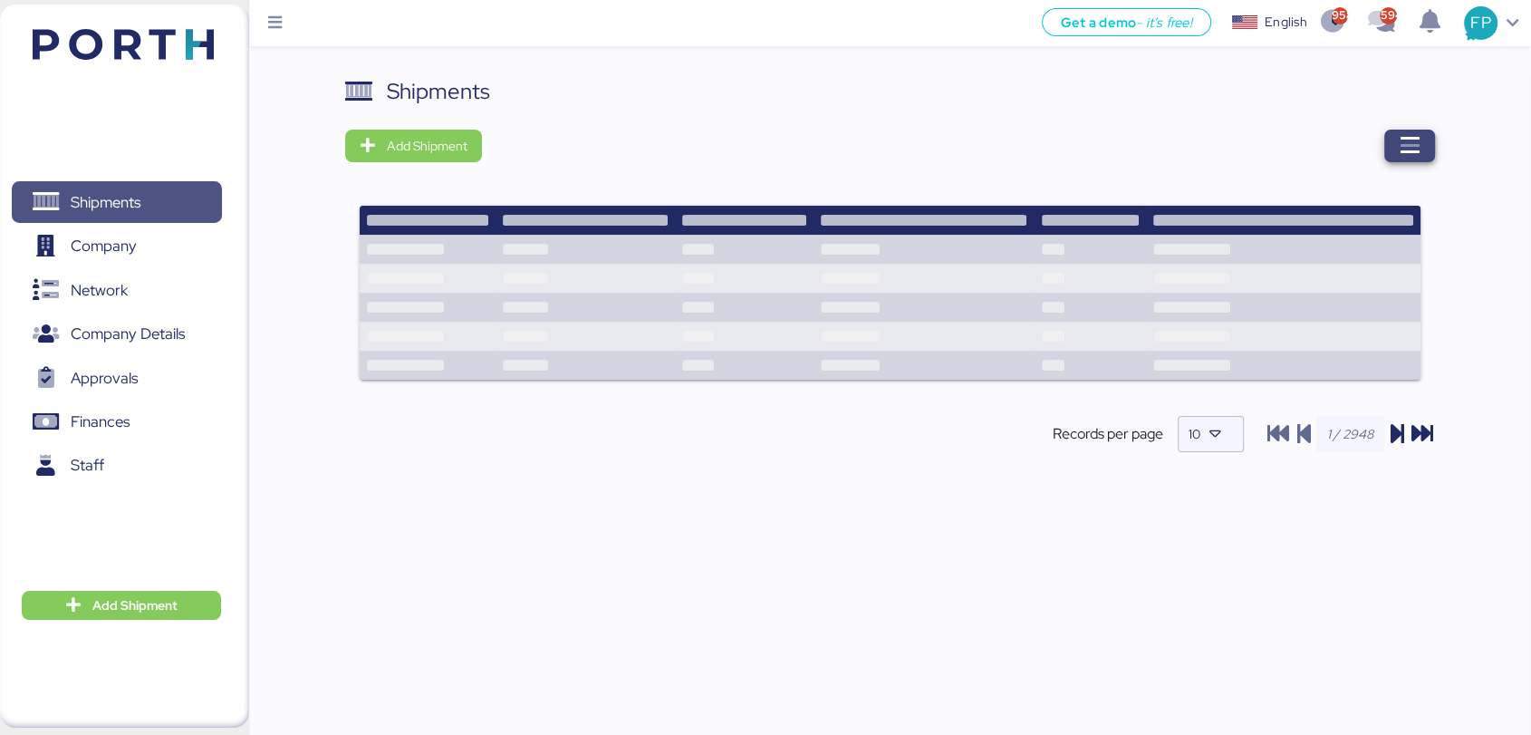
click at [1399, 144] on icon "button" at bounding box center [1410, 146] width 22 height 22
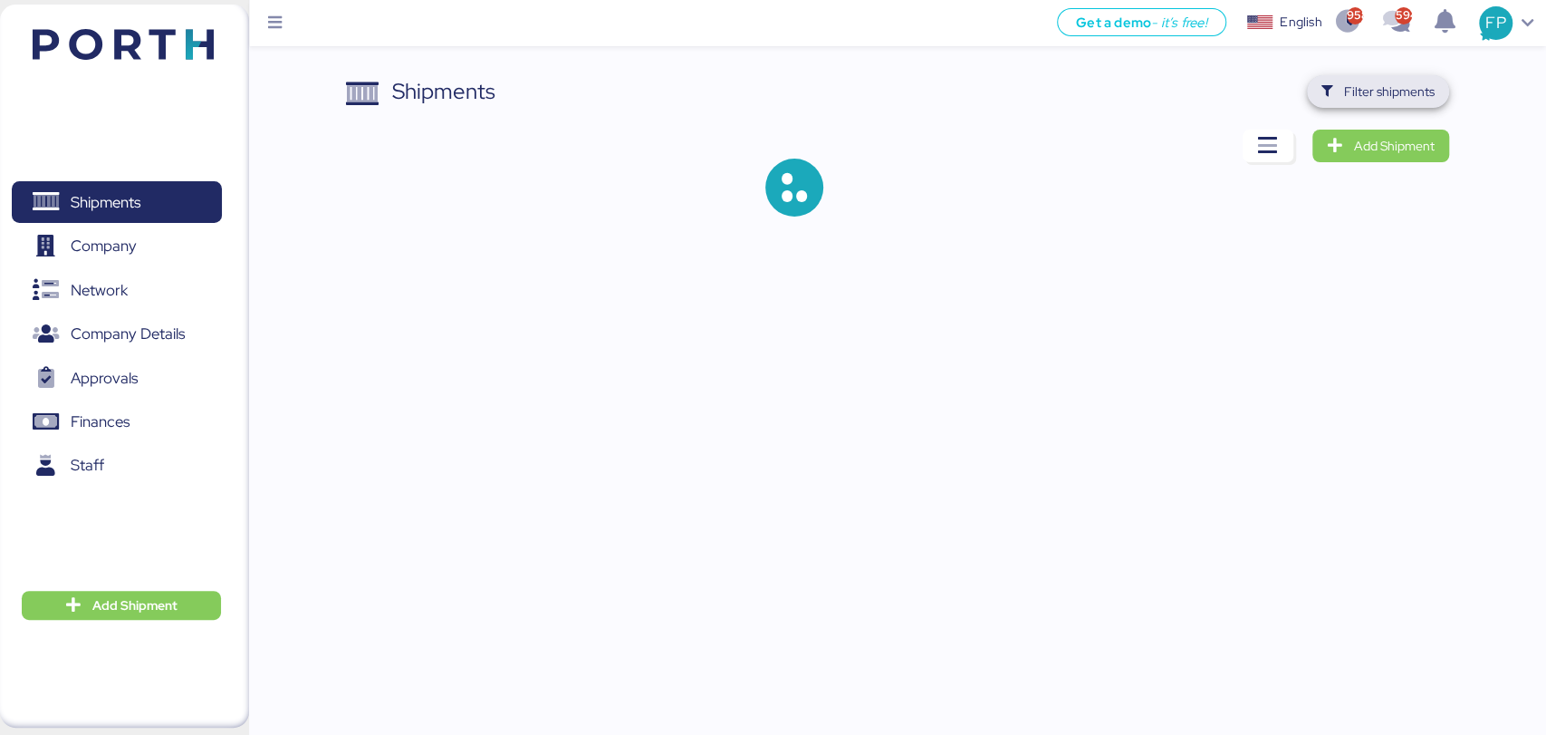
click at [1393, 96] on span "Filter shipments" at bounding box center [1389, 92] width 91 height 22
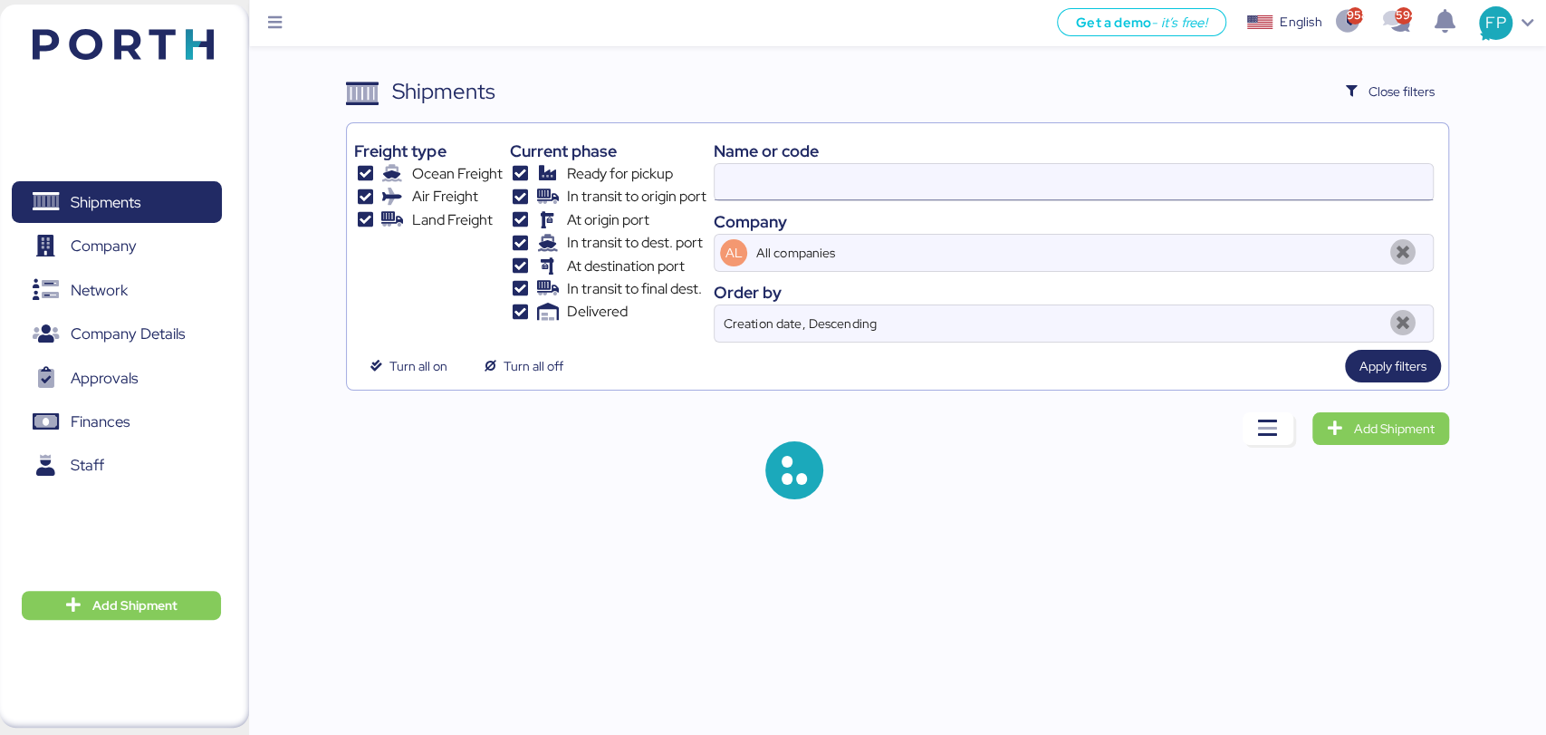
click at [740, 164] on input at bounding box center [1073, 182] width 717 height 36
click at [744, 168] on input "O0051449" at bounding box center [1073, 182] width 717 height 36
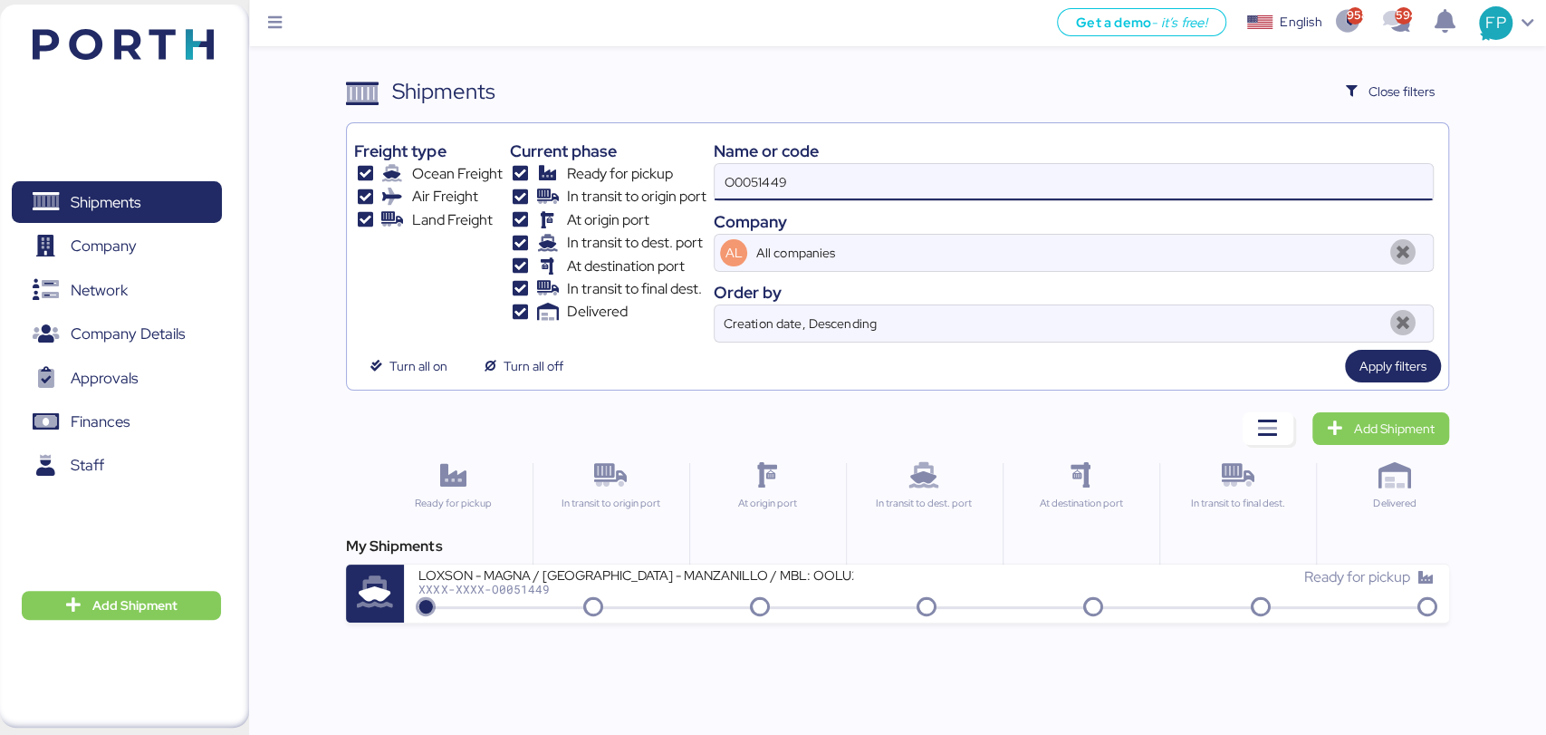
click at [744, 168] on input "O0051449" at bounding box center [1073, 182] width 717 height 36
paste input "021"
type input "O0051021"
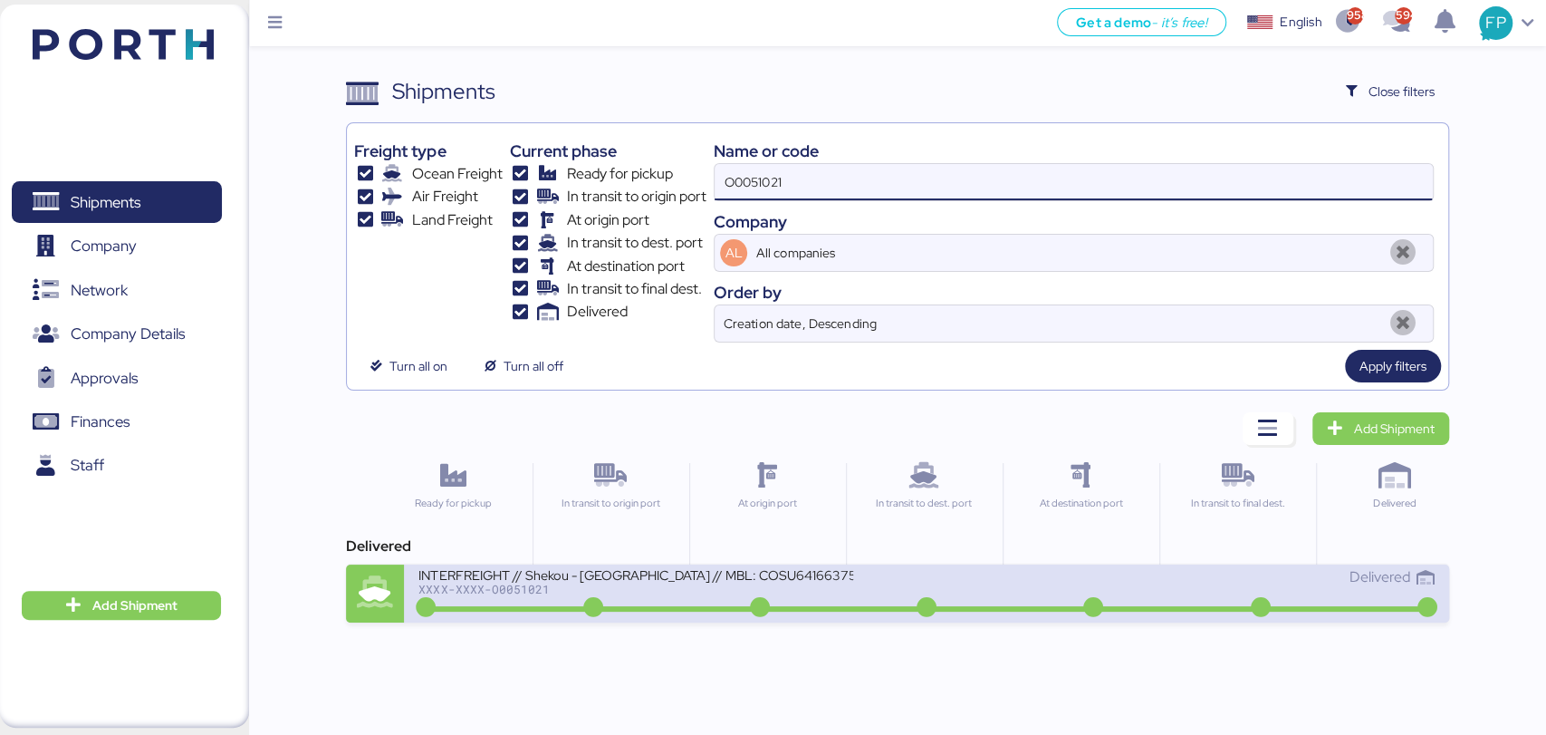
click at [723, 581] on div "INTERFREIGHT // Shekou - [GEOGRAPHIC_DATA] // MBL: COSU6416637520 // BKN: 64166…" at bounding box center [635, 573] width 435 height 15
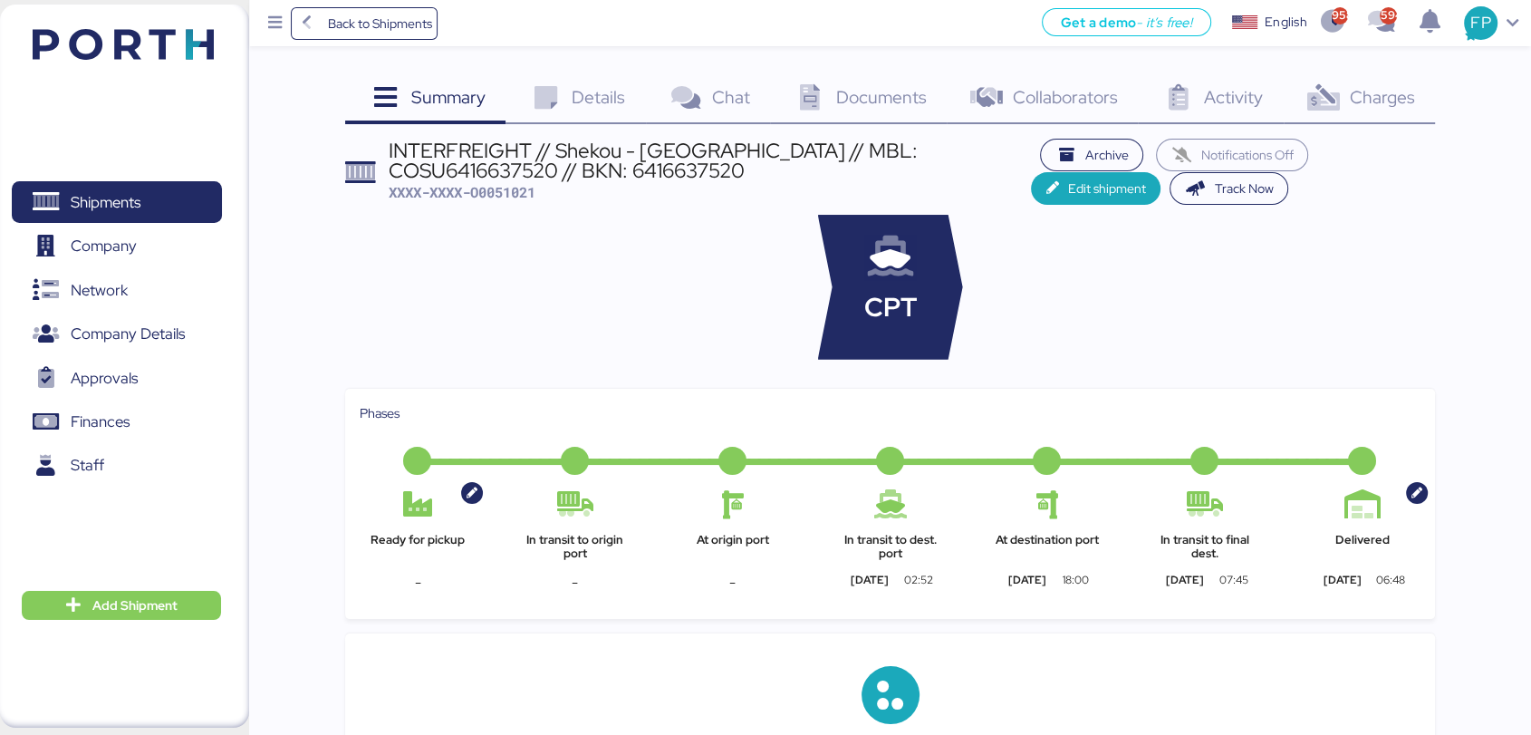
click at [1372, 105] on span "Charges" at bounding box center [1381, 97] width 65 height 24
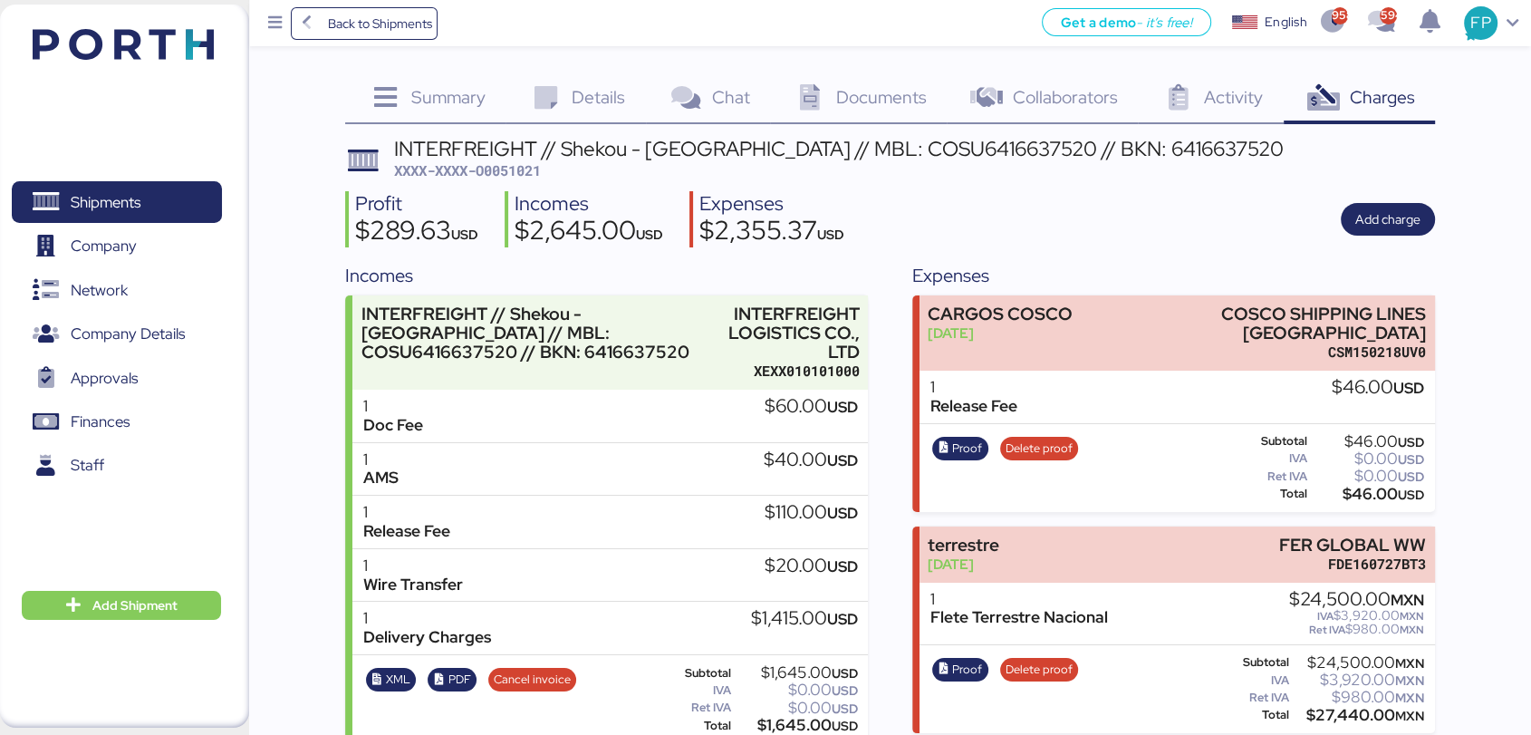
click at [896, 156] on div "INTERFREIGHT // Shekou - [GEOGRAPHIC_DATA] // MBL: COSU6416637520 // BKN: 64166…" at bounding box center [838, 149] width 889 height 20
copy div "COSU6416637520"
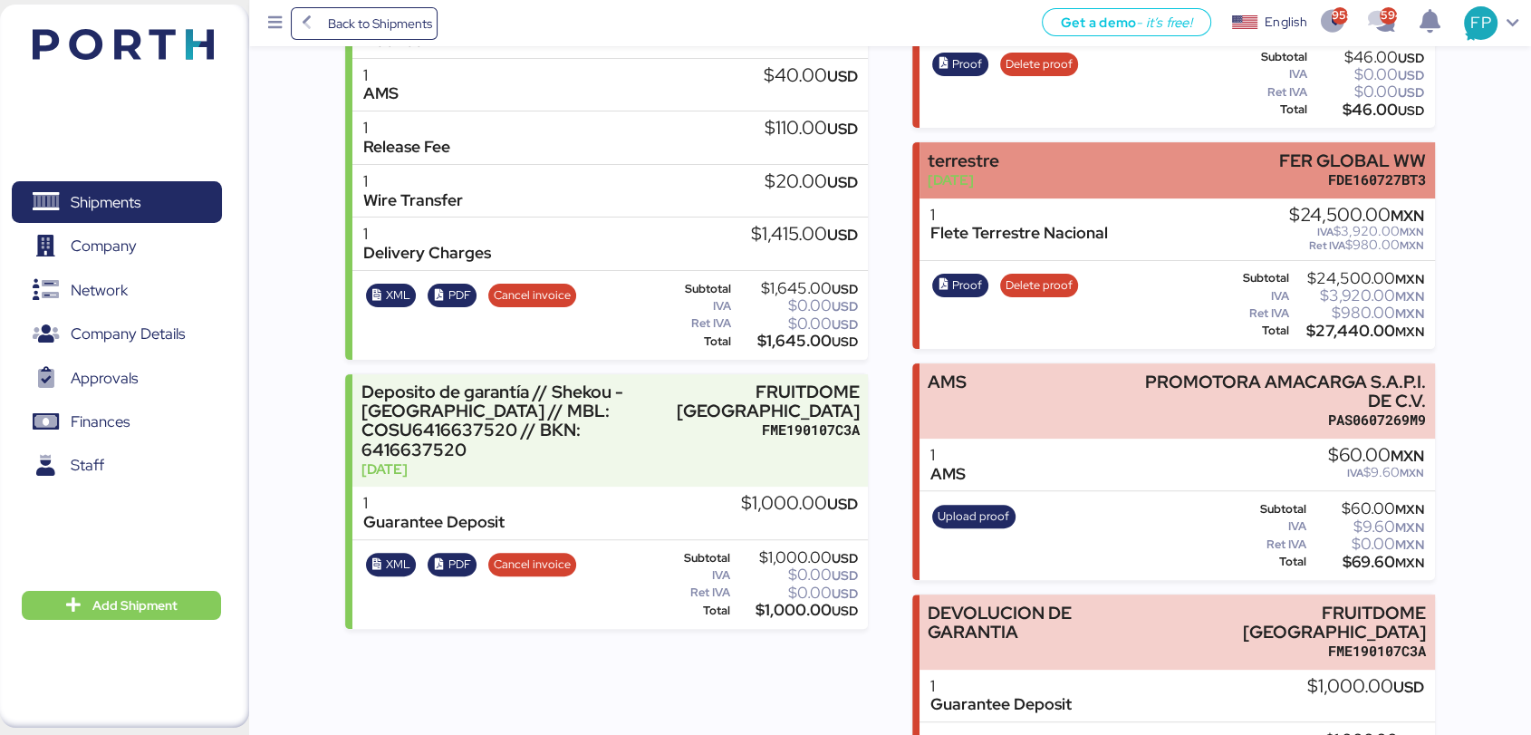
scroll to position [402, 0]
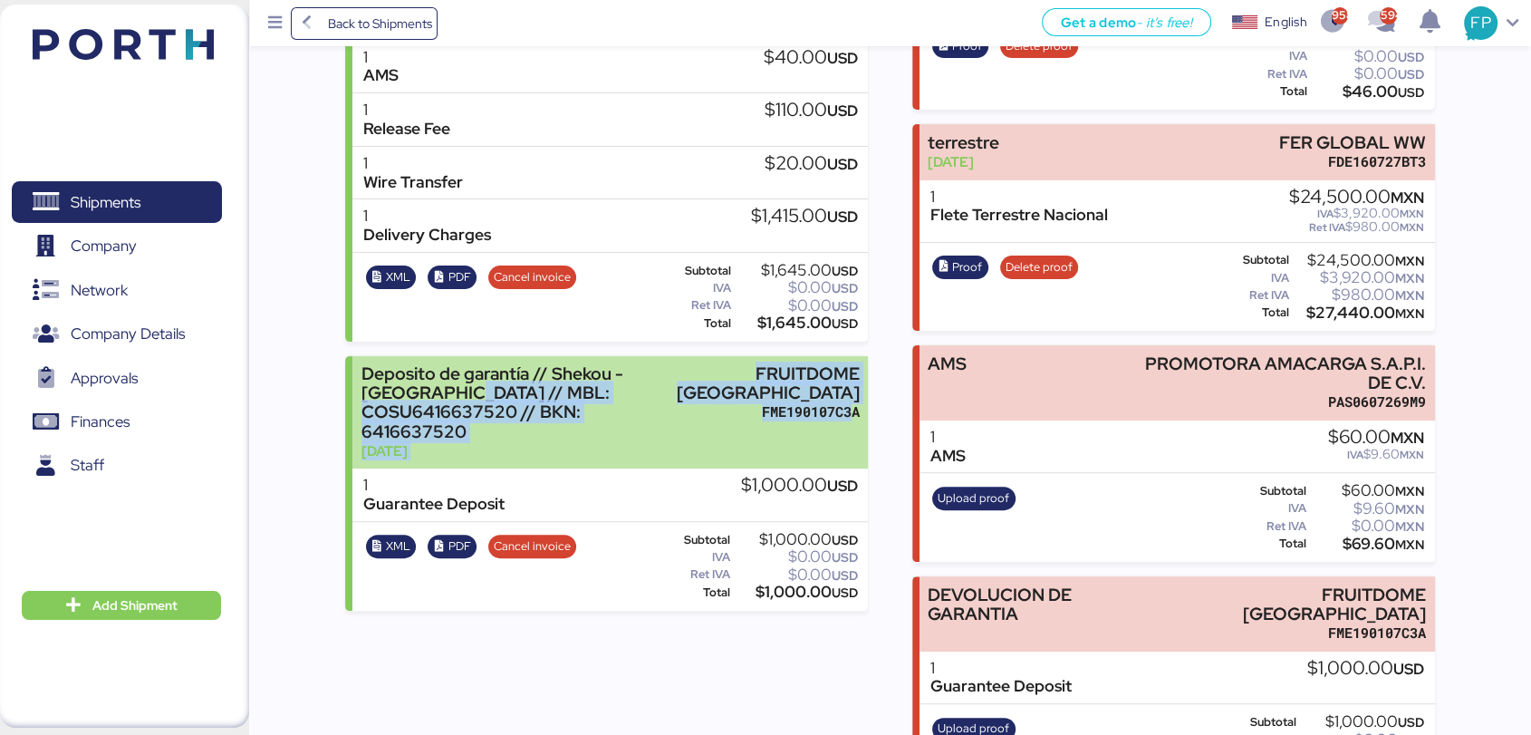
drag, startPoint x: 747, startPoint y: 363, endPoint x: 847, endPoint y: 403, distance: 107.3
click at [847, 403] on div "Deposito de garantía // Shekou - Veracruz // MBL: COSU6416637520 // BKN: 641663…" at bounding box center [609, 412] width 515 height 113
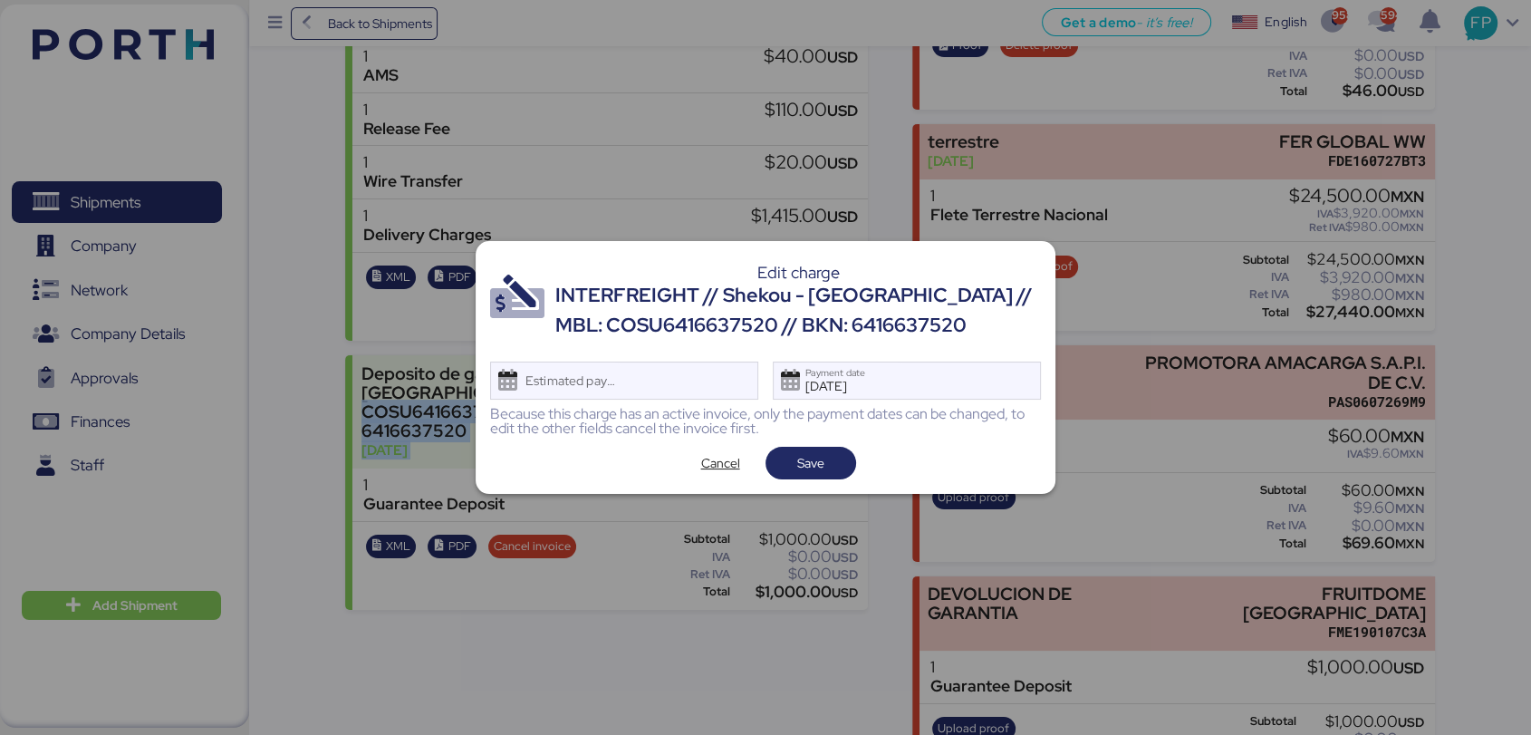
scroll to position [0, 0]
click at [887, 407] on div "Because this charge has an active invoice, only the payment dates can be change…" at bounding box center [765, 421] width 551 height 29
click at [714, 459] on span "Cancel" at bounding box center [720, 463] width 39 height 22
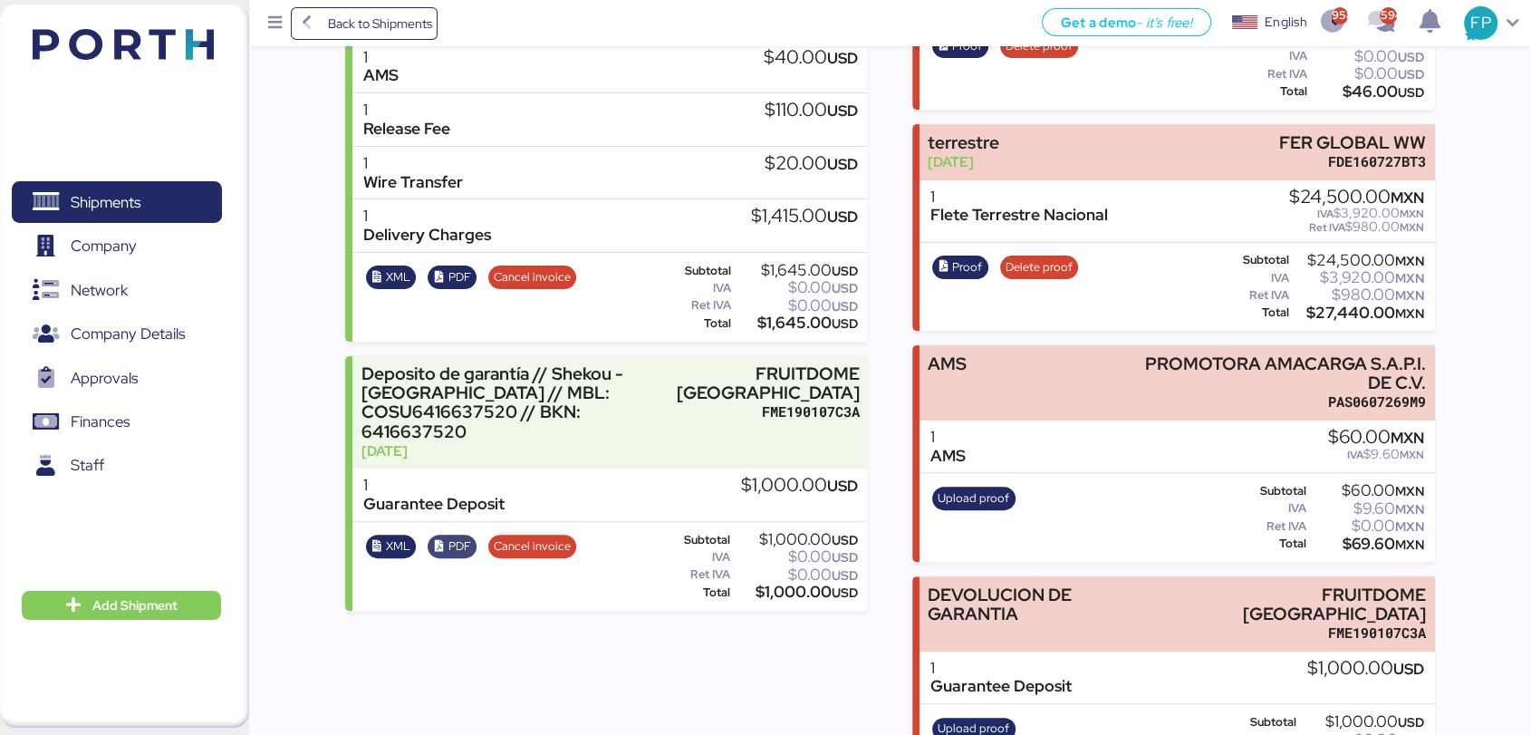
click at [466, 536] on span "PDF" at bounding box center [458, 546] width 23 height 20
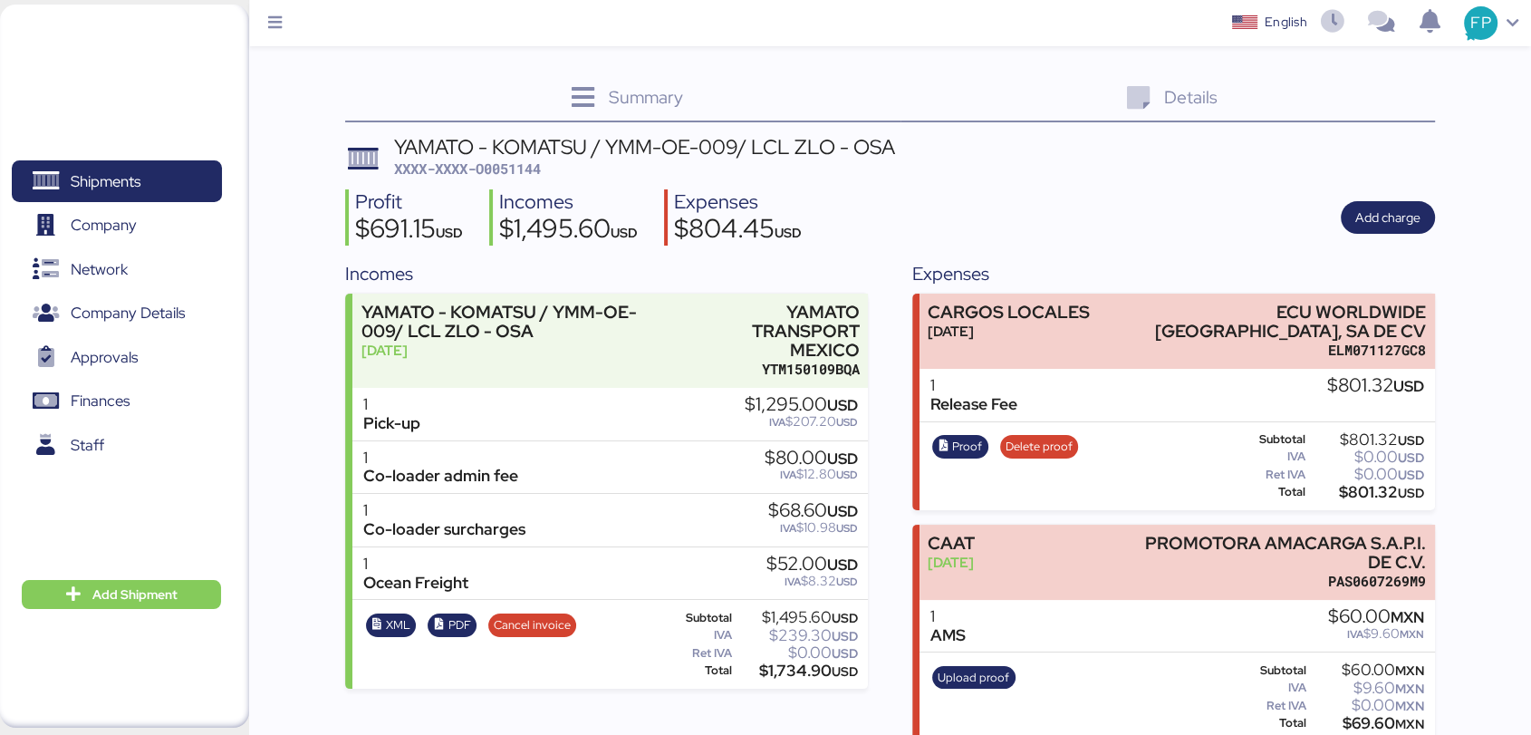
click at [534, 162] on span "XXXX-XXXX-O0051144" at bounding box center [467, 168] width 147 height 18
copy span "O0051144"
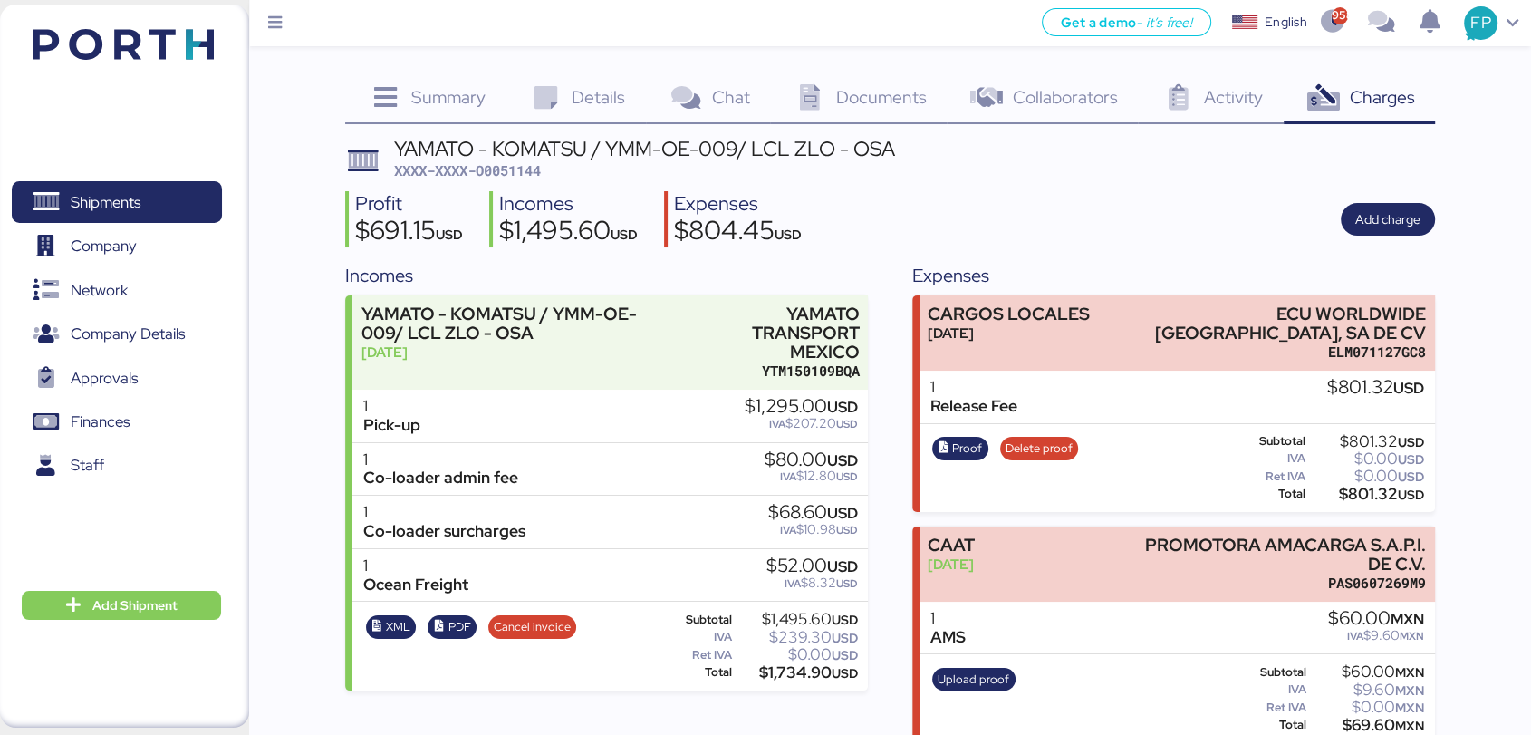
click at [1370, 492] on div "$801.32 USD" at bounding box center [1366, 494] width 116 height 14
copy div "801.32"
click at [959, 432] on div "Proof Delete proof" at bounding box center [1006, 468] width 158 height 74
click at [959, 437] on span "Proof" at bounding box center [960, 449] width 56 height 24
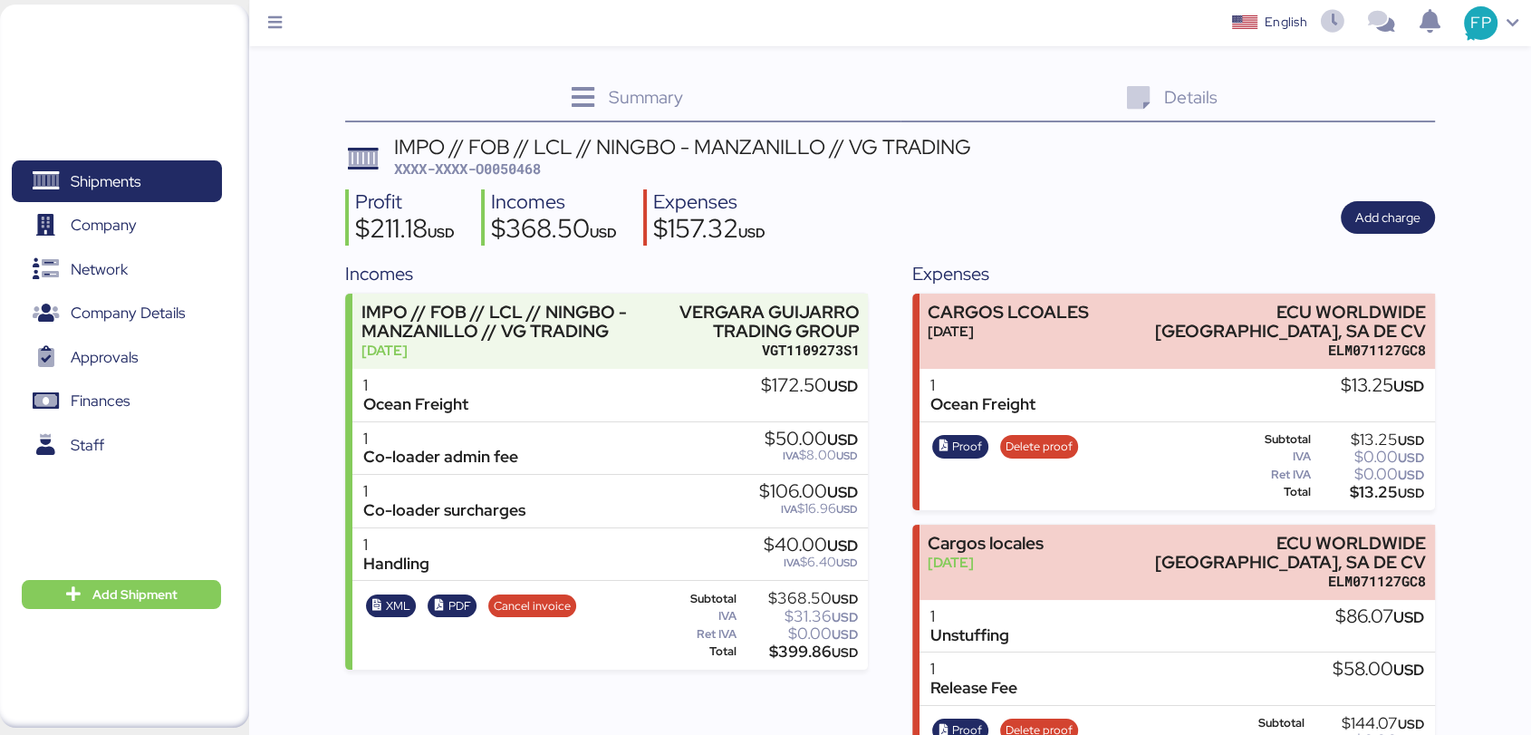
scroll to position [79, 0]
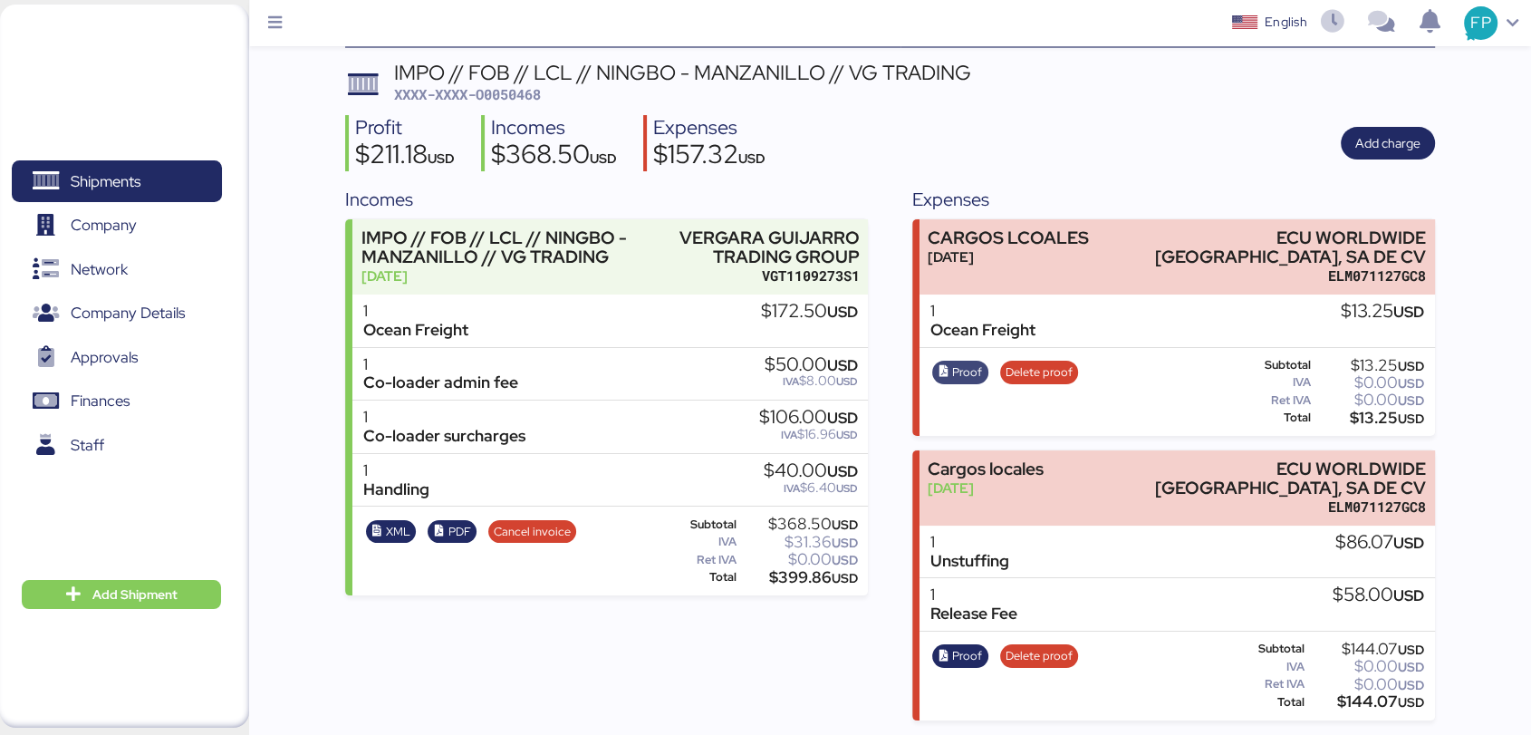
click at [970, 362] on span "Proof" at bounding box center [967, 372] width 30 height 20
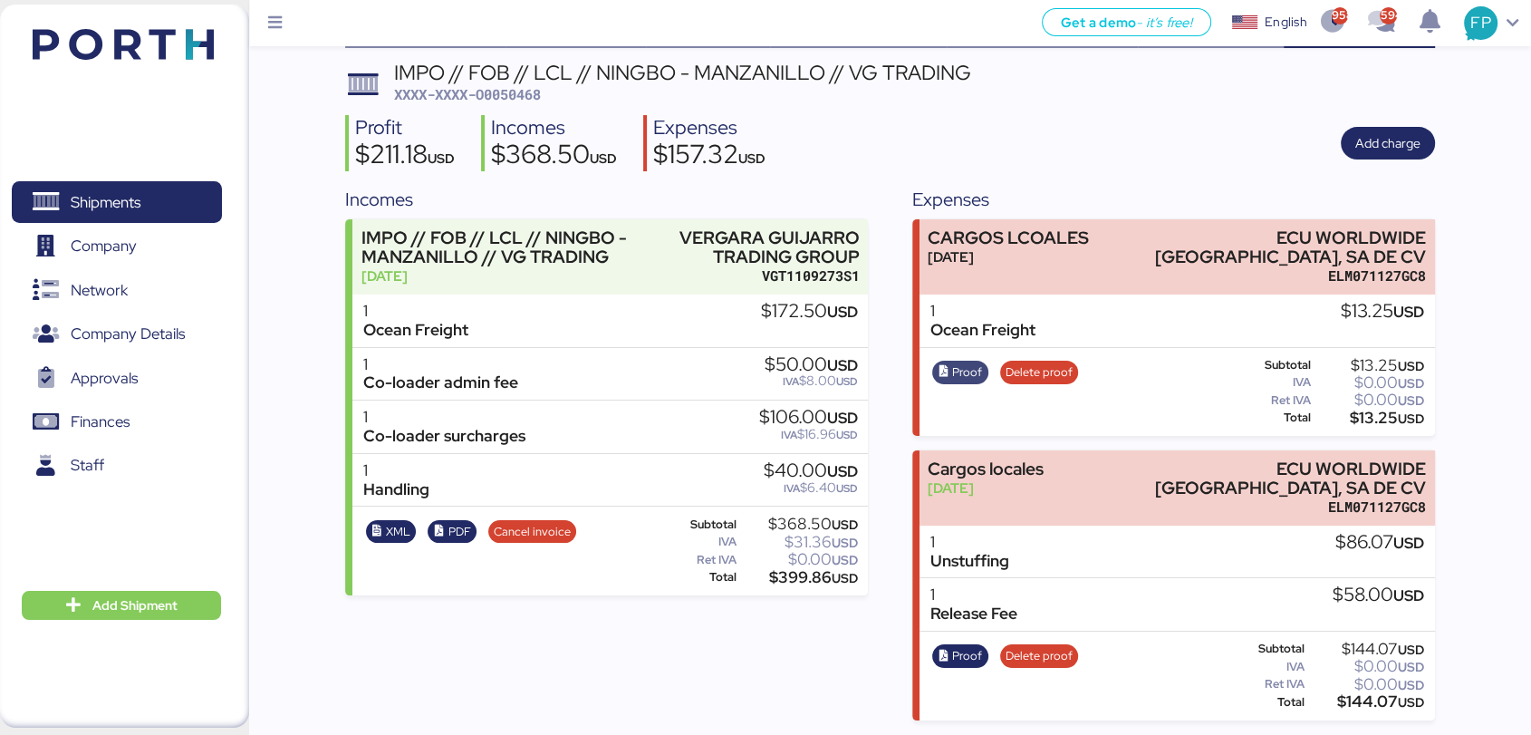
click at [957, 362] on span "Proof" at bounding box center [967, 372] width 30 height 20
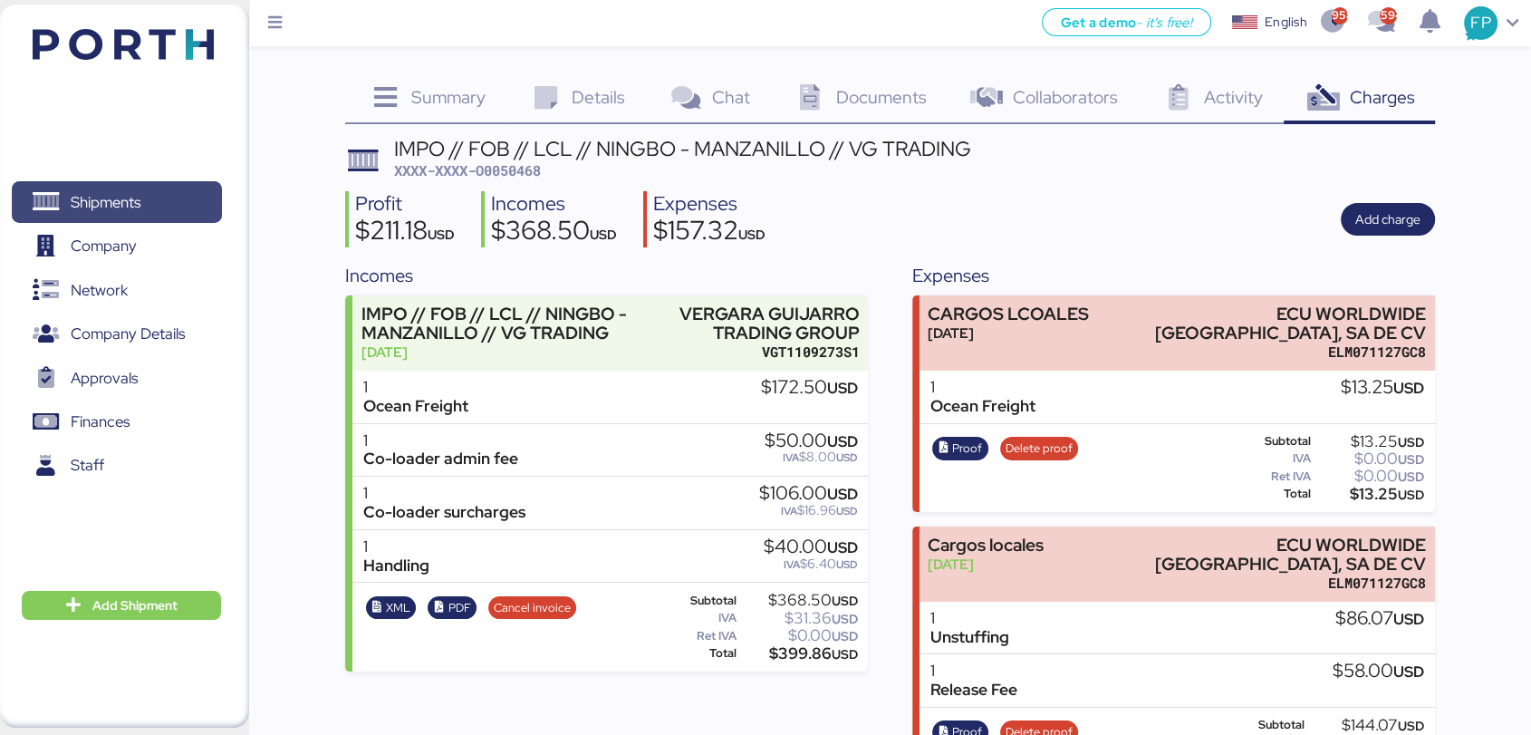
click at [159, 197] on span "Shipments" at bounding box center [116, 202] width 195 height 26
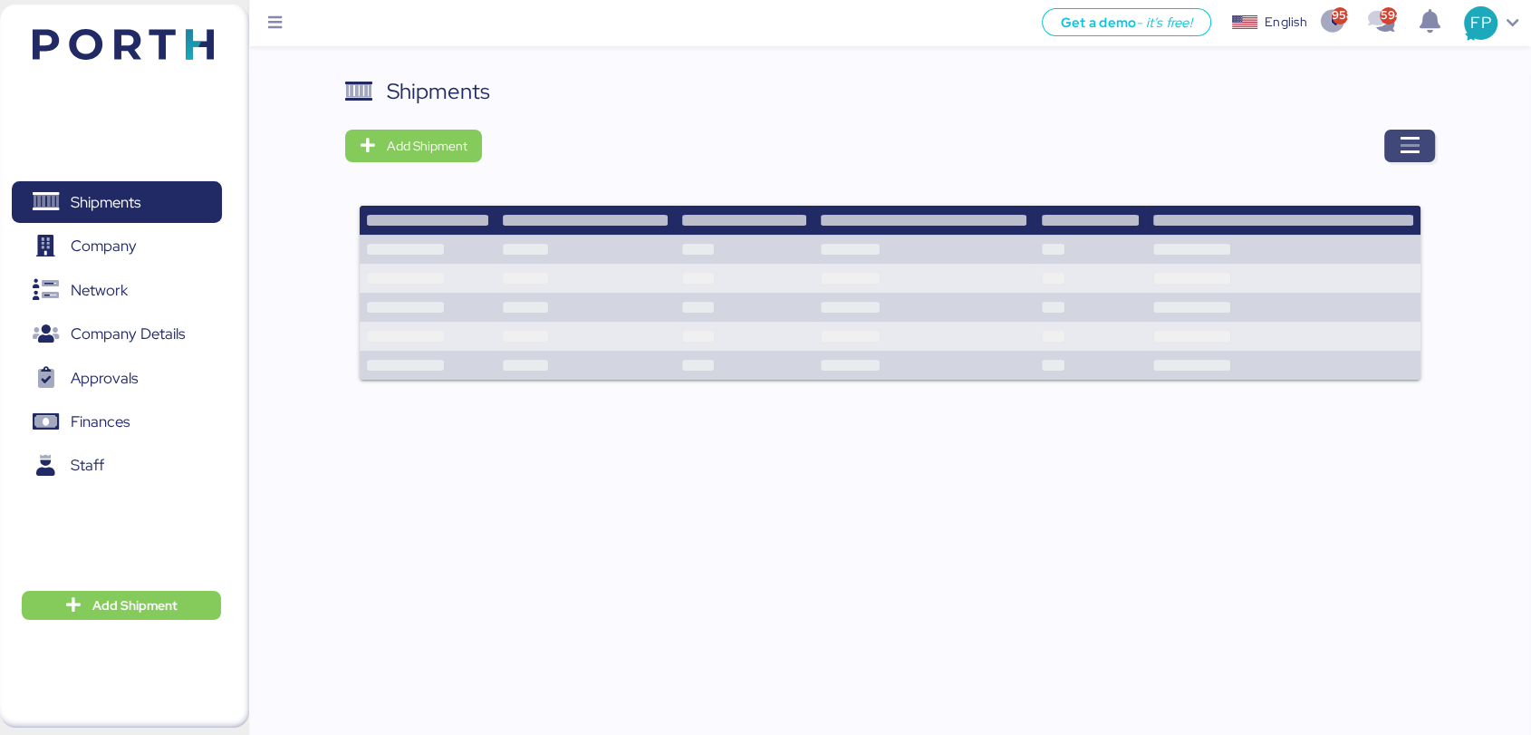
click at [1395, 145] on span "button" at bounding box center [1409, 146] width 51 height 33
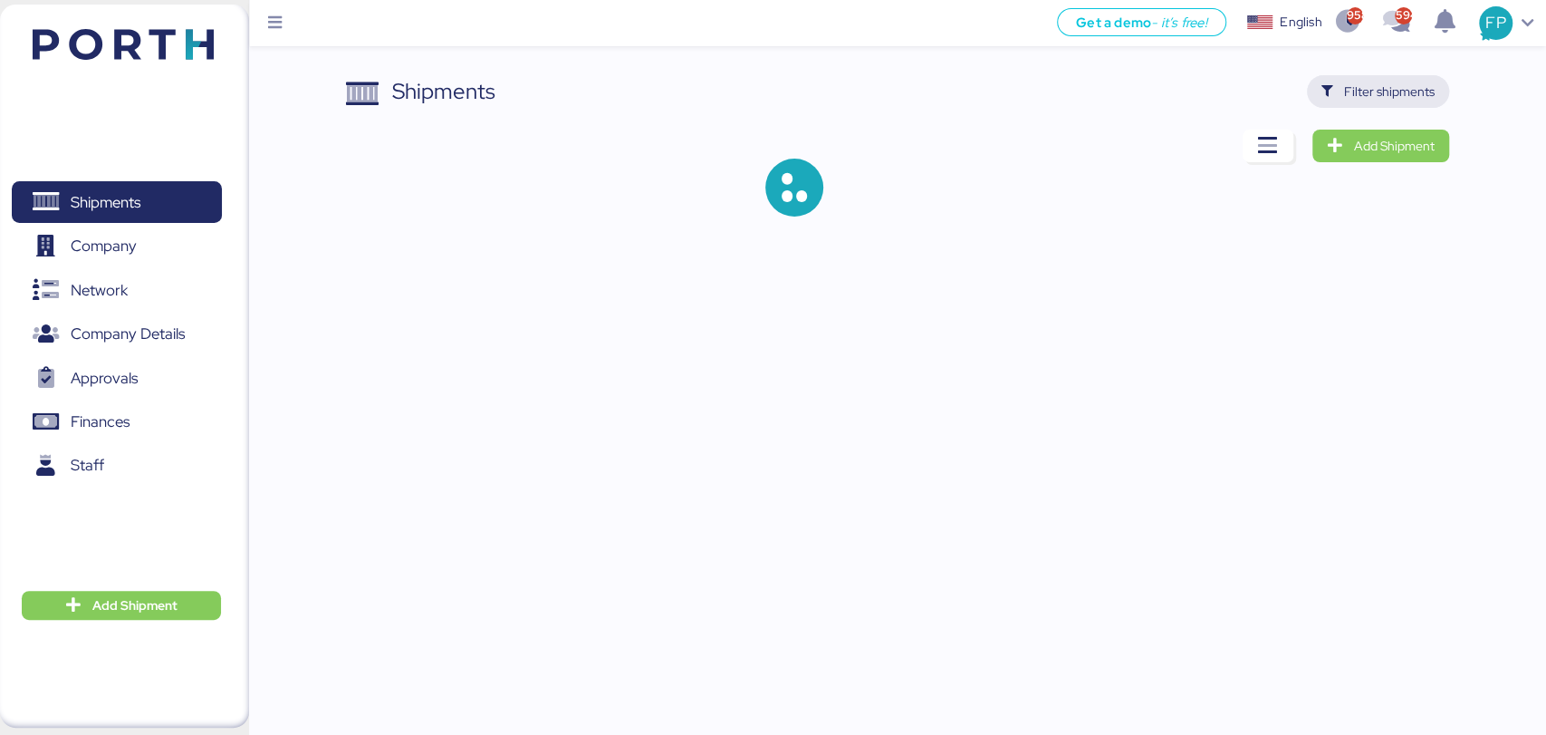
click at [1373, 92] on span "Filter shipments" at bounding box center [1389, 92] width 91 height 22
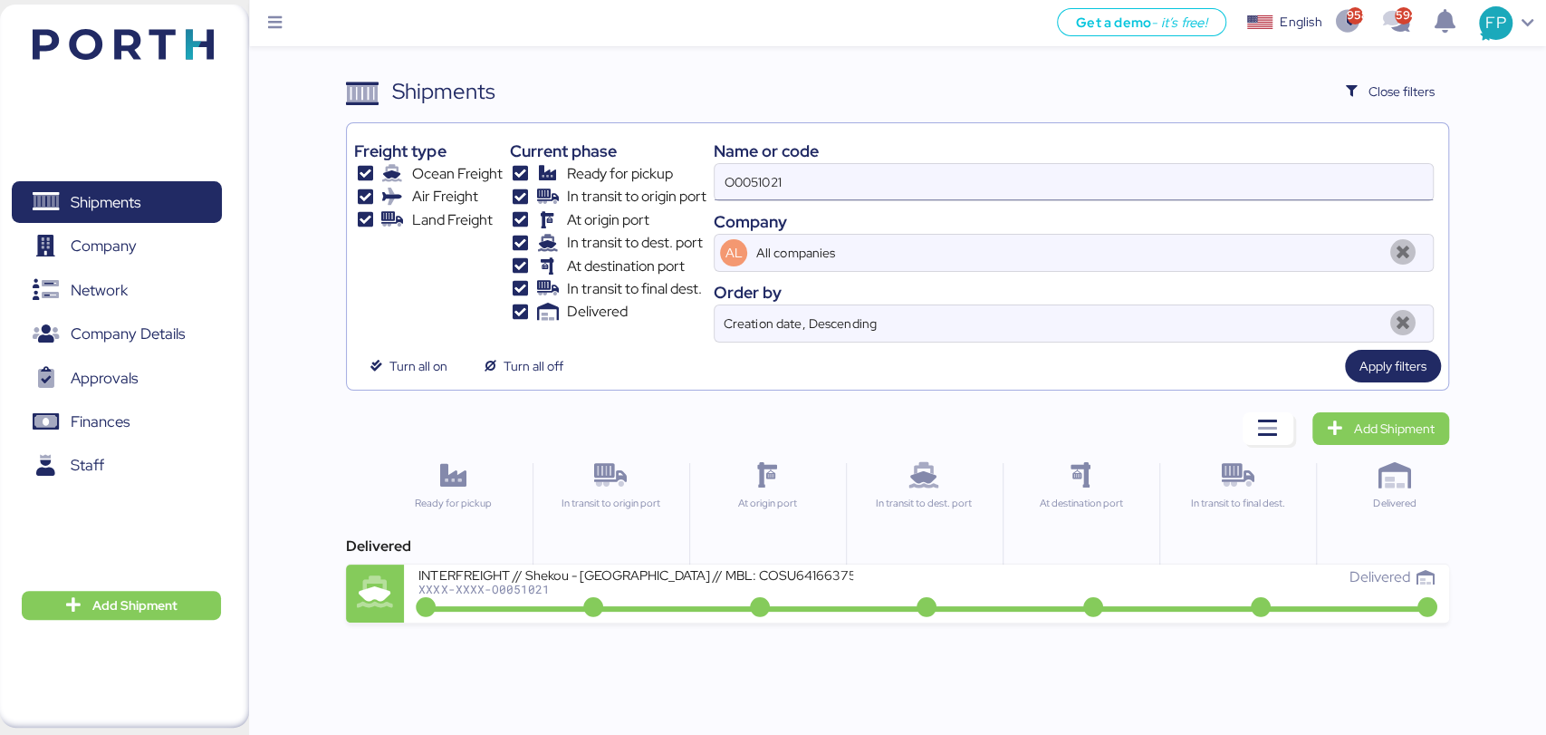
click at [735, 186] on input "O0051021" at bounding box center [1073, 182] width 717 height 36
paste input "949"
type input "O0051949"
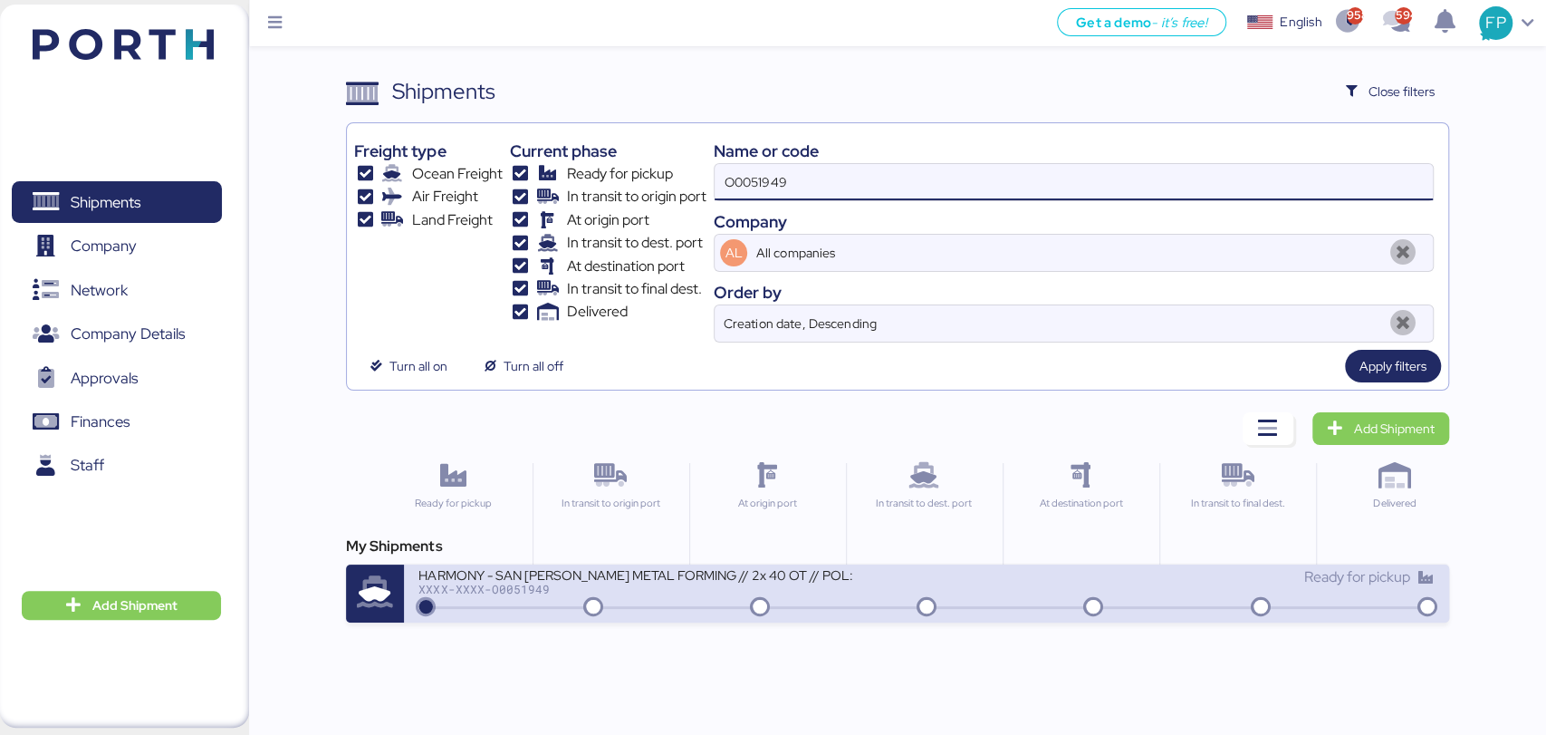
click at [689, 610] on div "HARMONY - SAN [PERSON_NAME] METAL FORMING // 2x 40 OT // POL: SHEKOU - POD: MAN…" at bounding box center [926, 593] width 1044 height 58
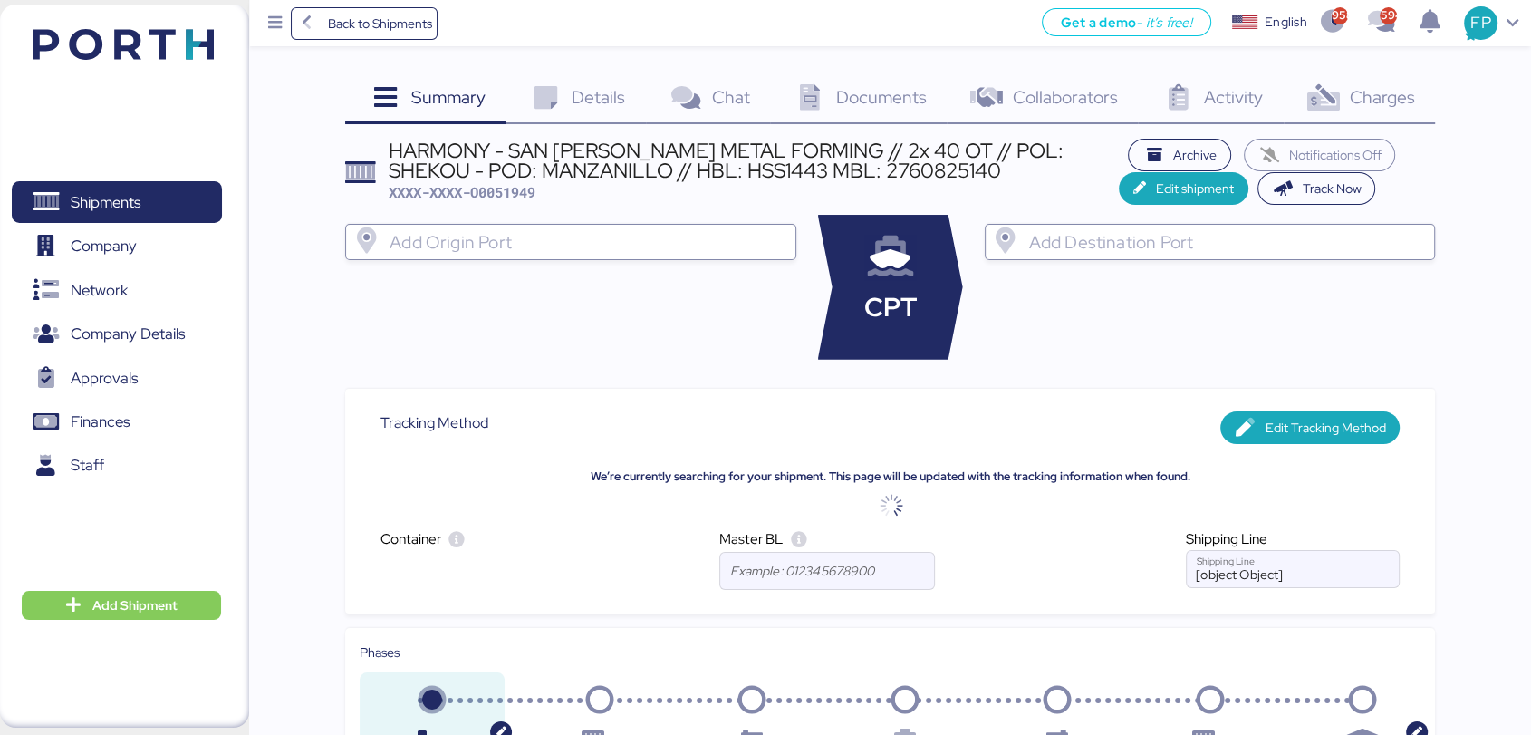
drag, startPoint x: 1393, startPoint y: 126, endPoint x: 1391, endPoint y: 116, distance: 10.1
click at [1392, 116] on div "Charges 0" at bounding box center [1358, 99] width 151 height 49
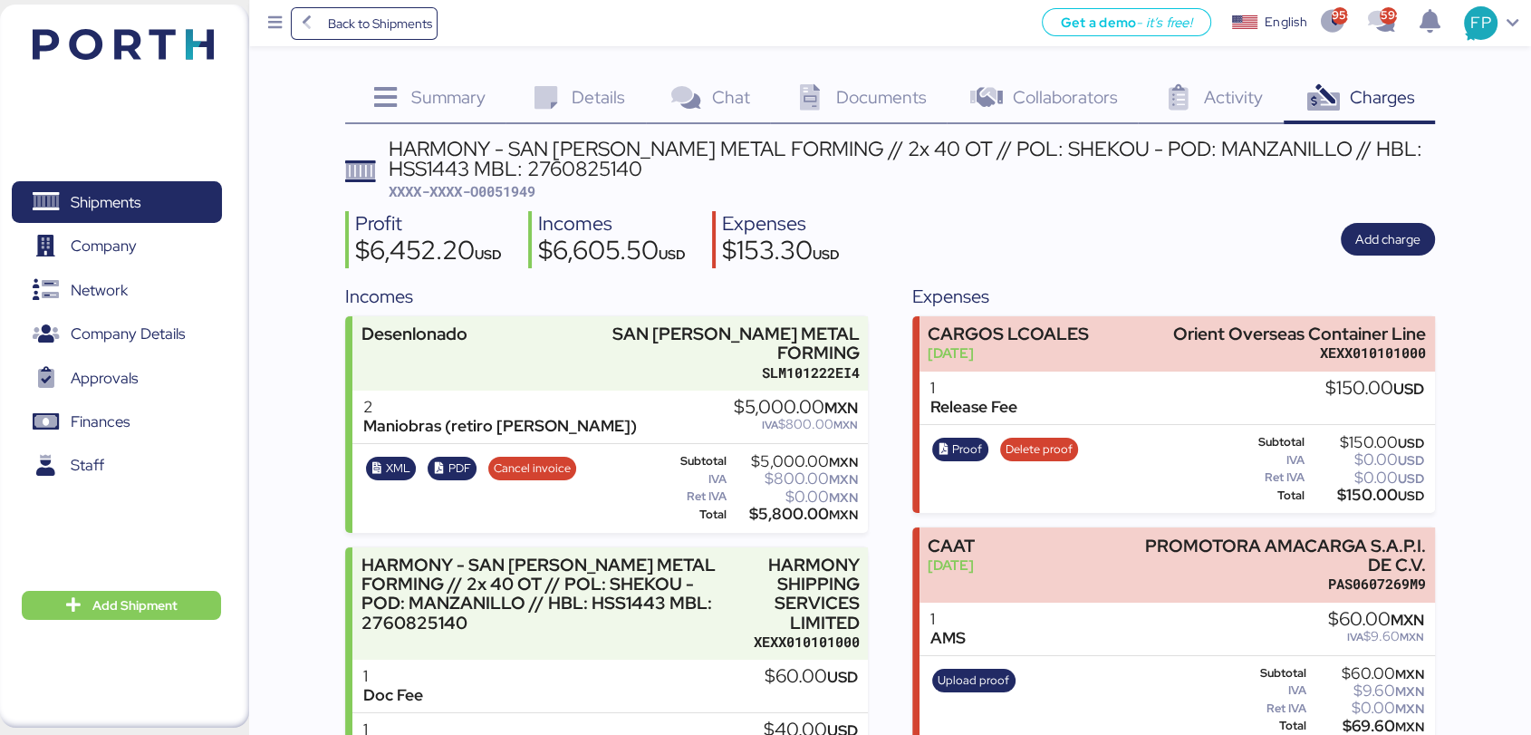
click at [514, 189] on span "XXXX-XXXX-O0051949" at bounding box center [462, 191] width 147 height 18
copy span "1"
click at [514, 189] on span "XXXX-XXXX-O0051949" at bounding box center [462, 191] width 147 height 18
click at [517, 189] on span "XXXX-XXXX-O0051949" at bounding box center [462, 191] width 147 height 18
